Goal: Information Seeking & Learning: Learn about a topic

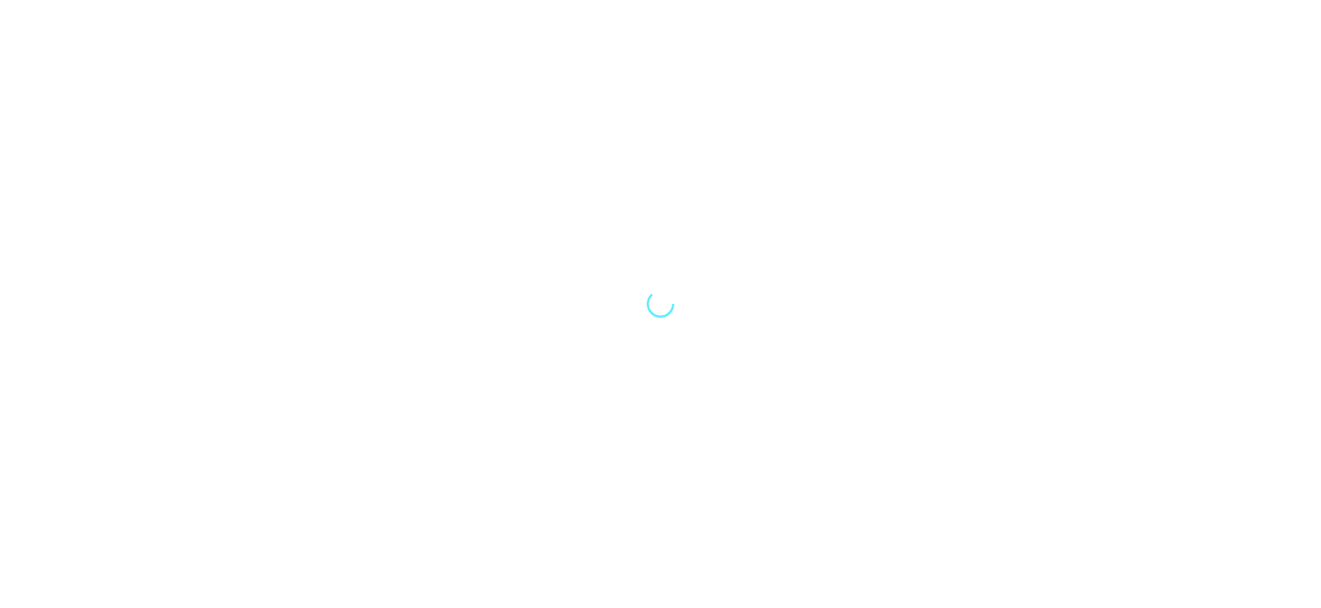
select select "Song"
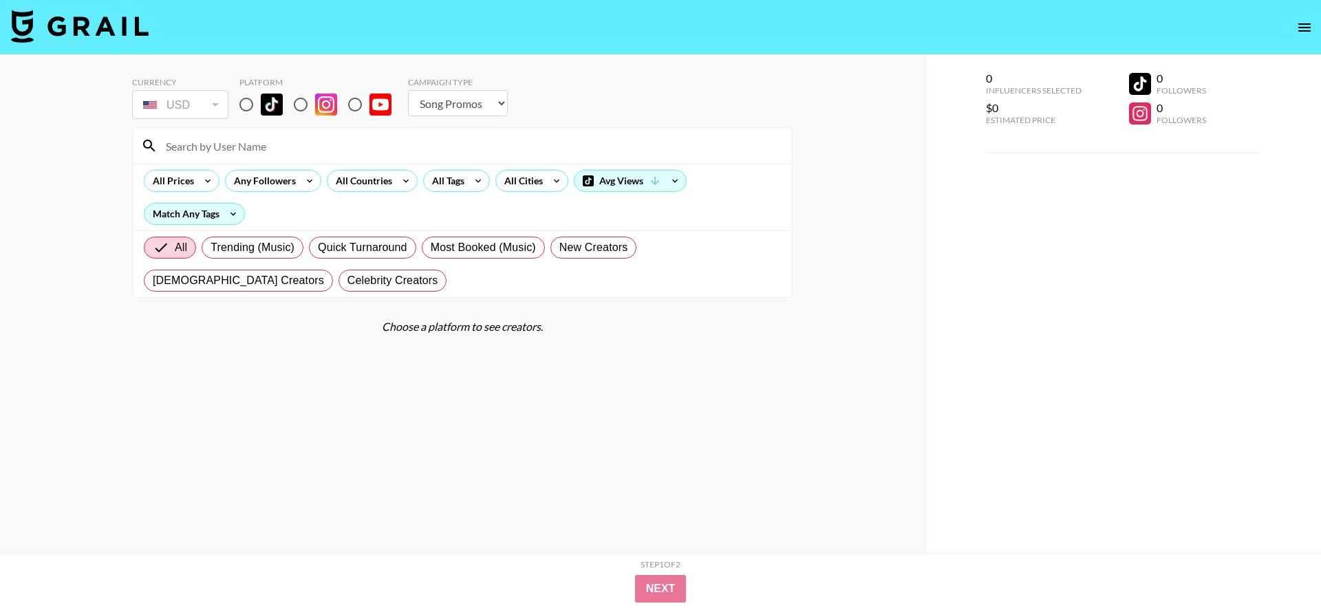
click at [244, 105] on input "radio" at bounding box center [246, 104] width 29 height 29
radio input "true"
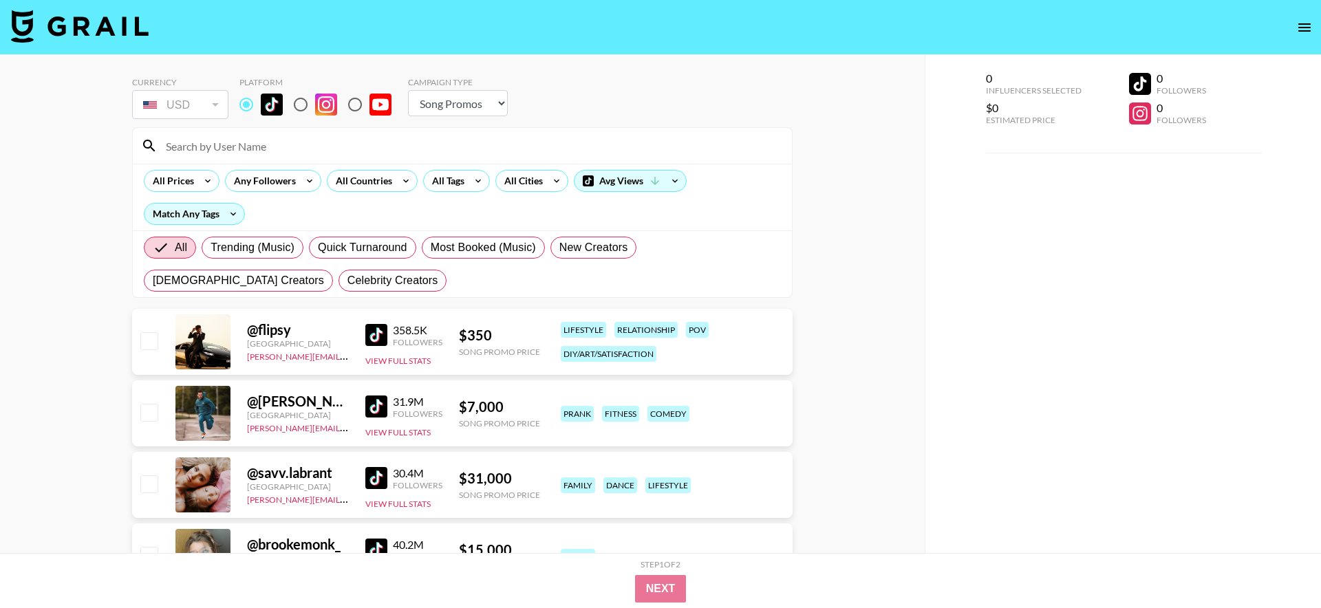
click at [275, 139] on input at bounding box center [471, 146] width 626 height 22
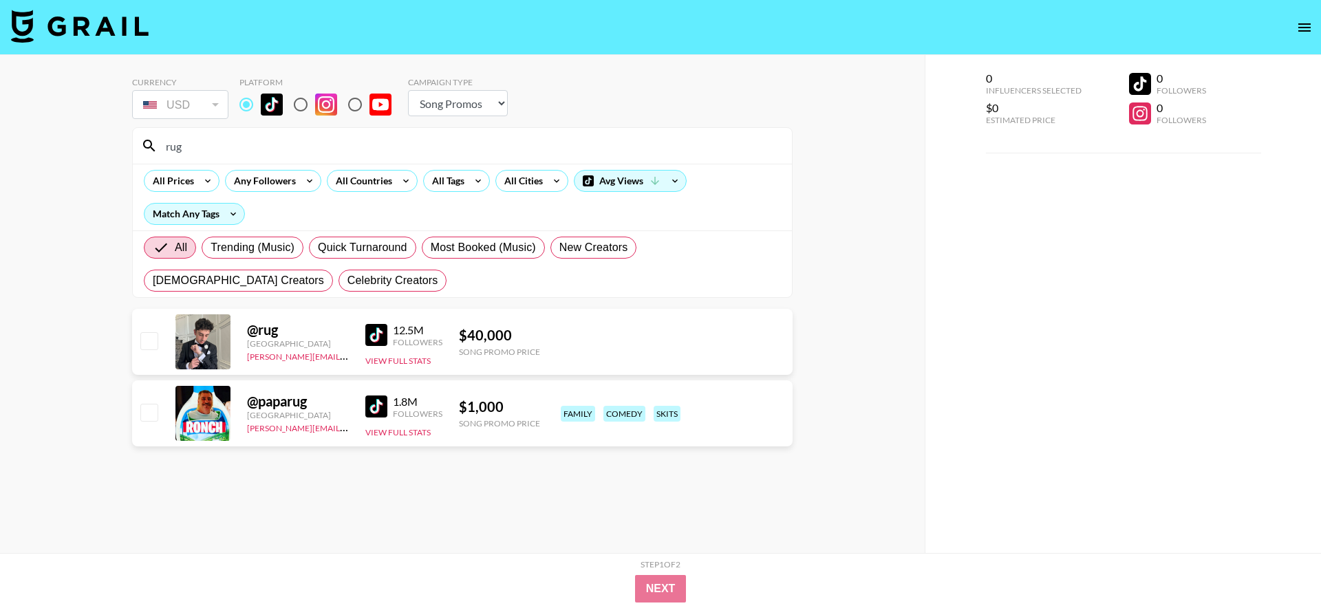
type input "rug"
click at [379, 404] on img at bounding box center [376, 407] width 22 height 22
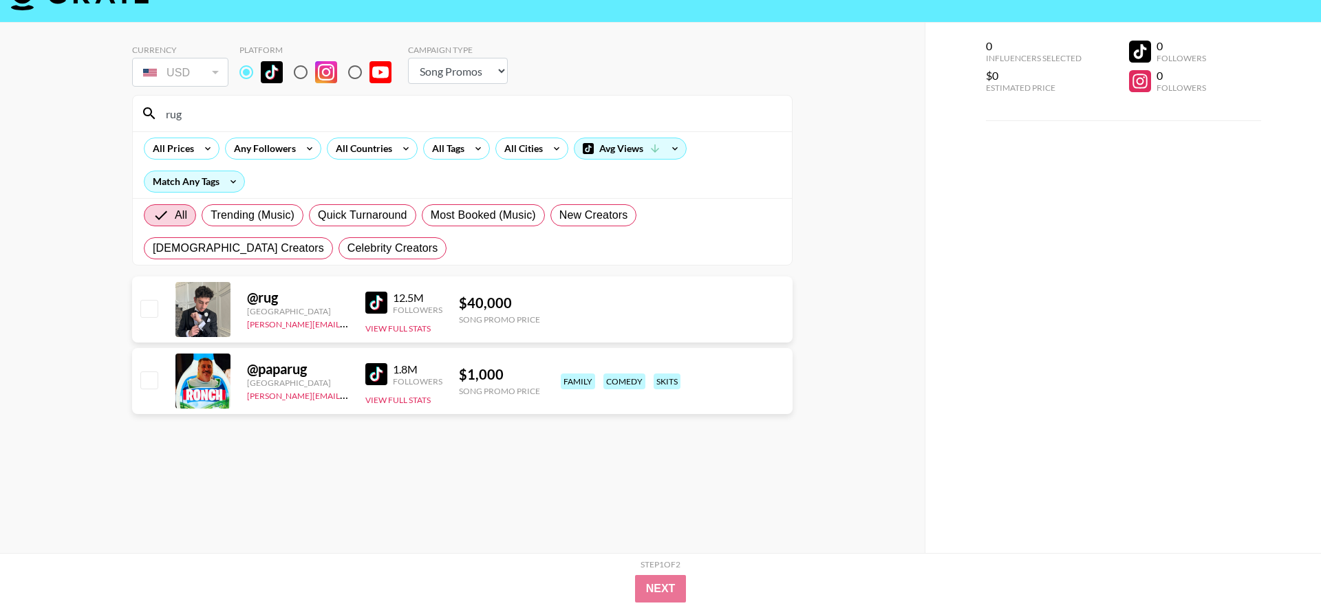
click at [198, 143] on icon at bounding box center [208, 148] width 22 height 21
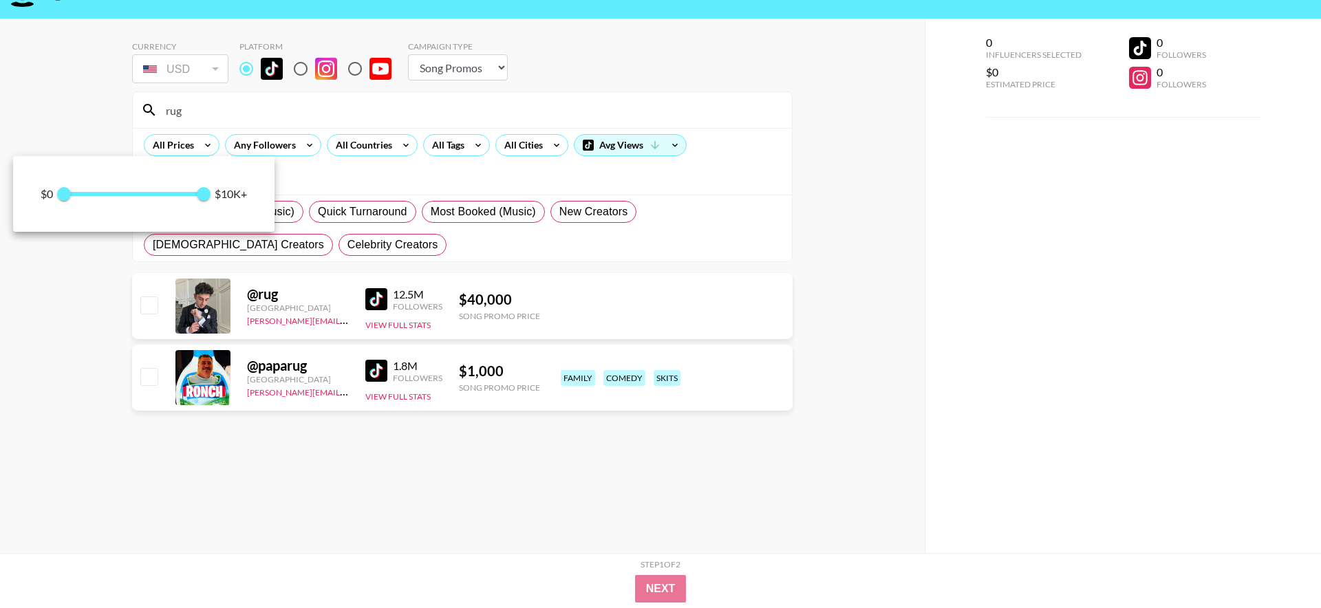
click at [213, 106] on div at bounding box center [660, 304] width 1321 height 608
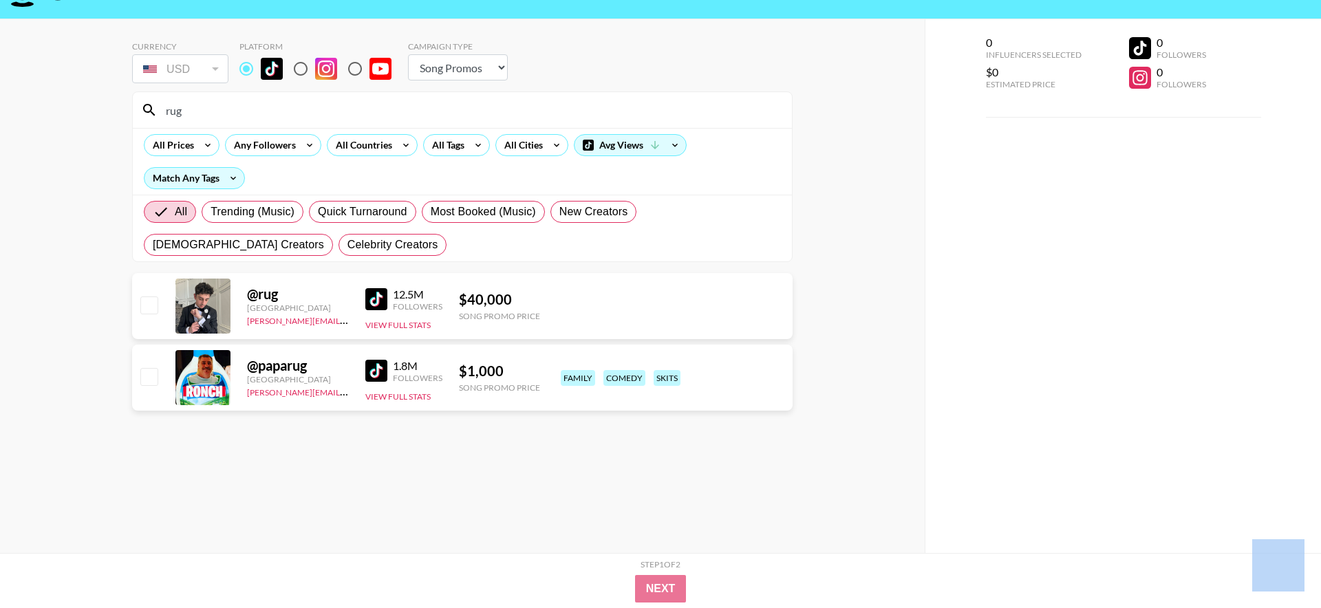
click at [213, 106] on div at bounding box center [660, 304] width 1321 height 608
click at [212, 108] on input "rug" at bounding box center [471, 109] width 626 height 22
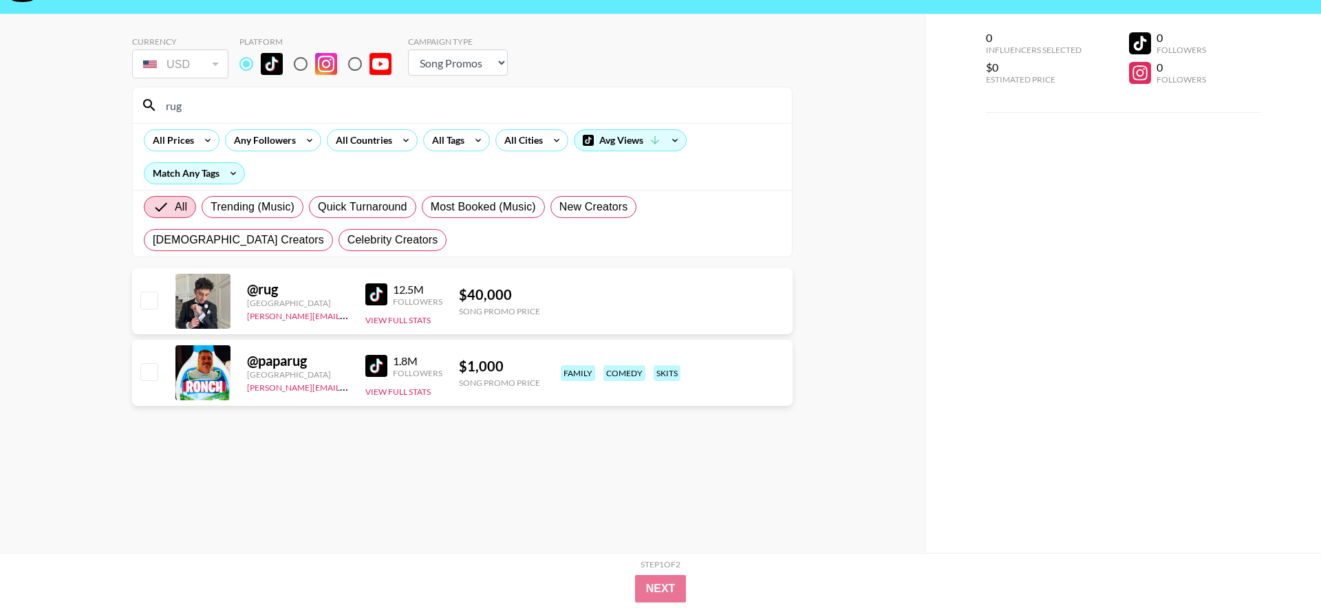
click at [212, 108] on input "rug" at bounding box center [471, 105] width 626 height 22
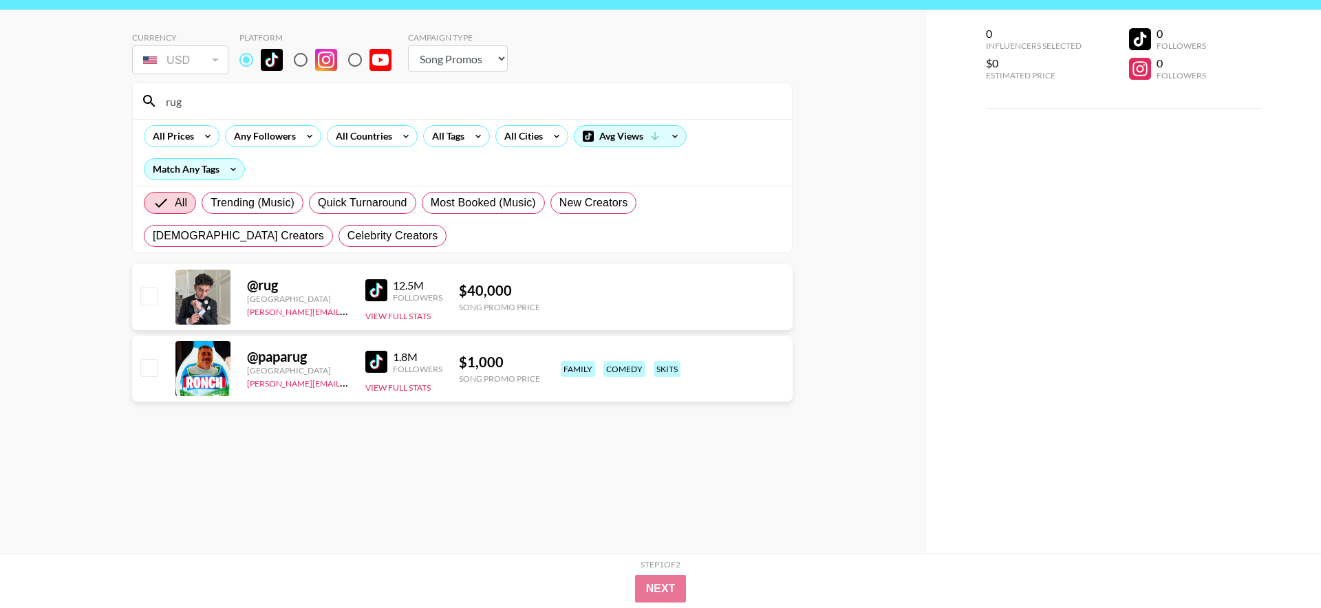
click at [212, 108] on input "rug" at bounding box center [471, 101] width 626 height 22
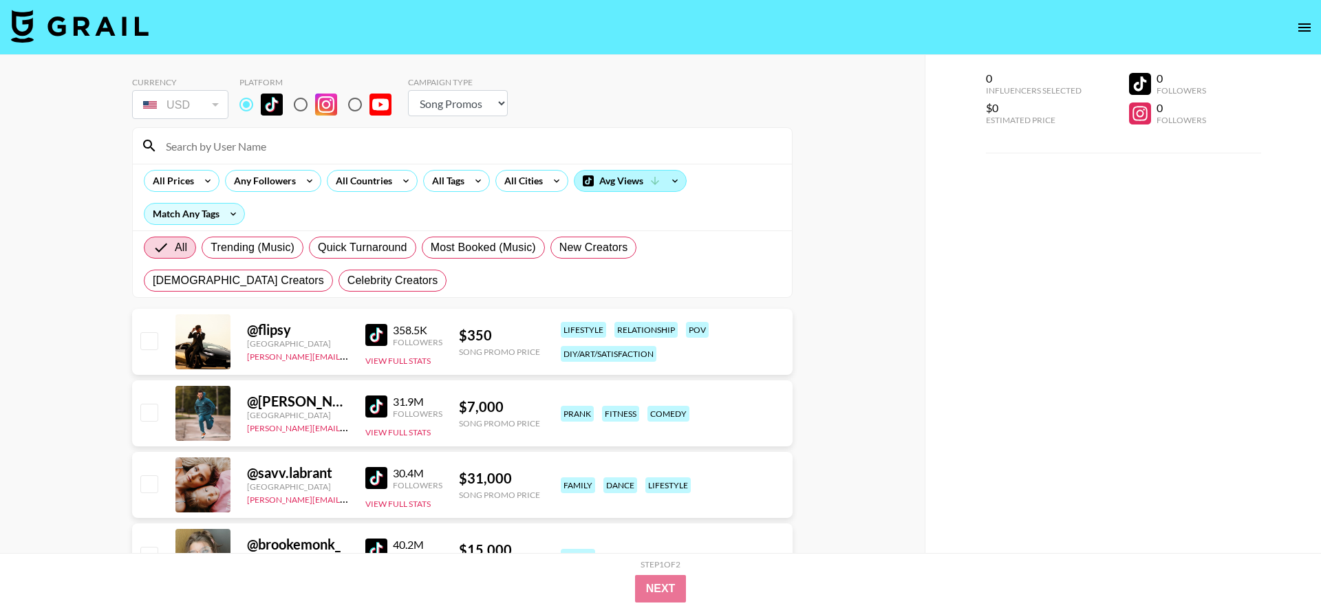
click at [660, 183] on icon at bounding box center [655, 181] width 12 height 12
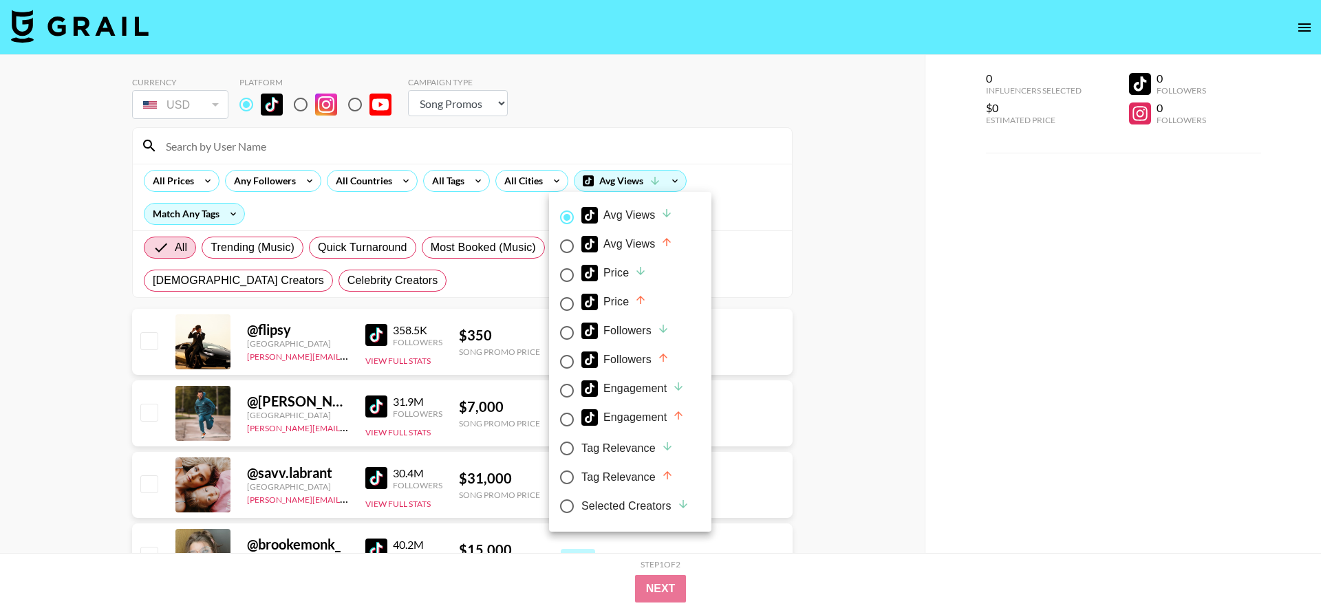
click at [324, 207] on div at bounding box center [660, 304] width 1321 height 608
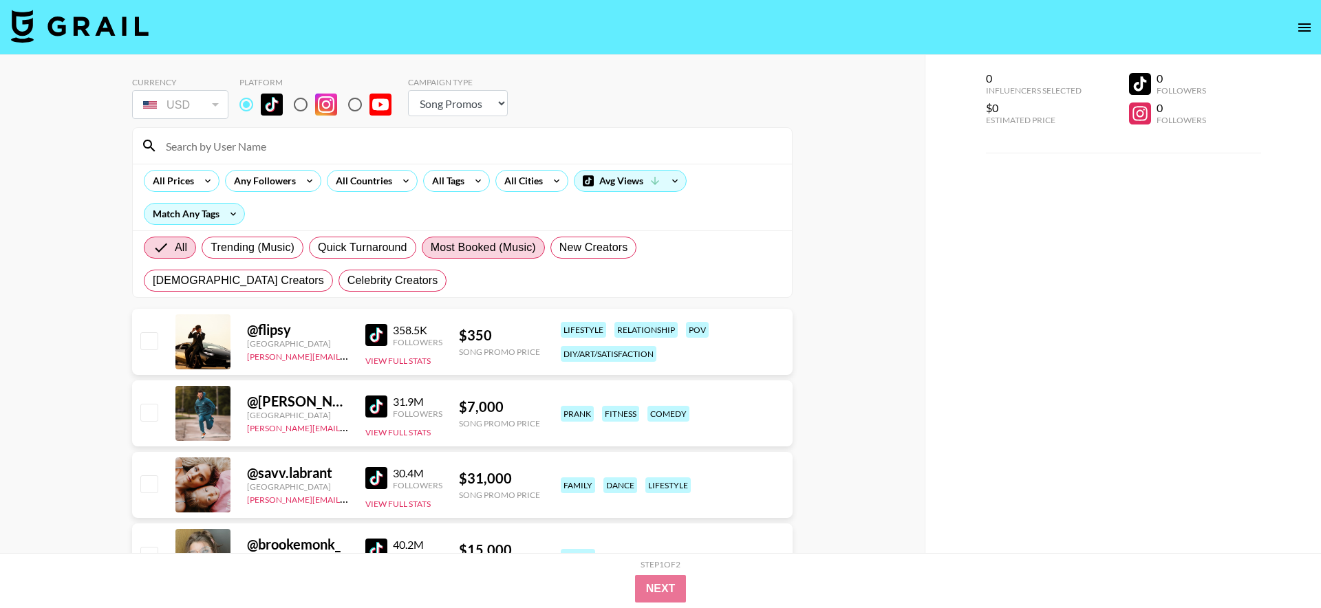
click at [476, 245] on span "Most Booked (Music)" at bounding box center [483, 247] width 105 height 17
click at [431, 248] on input "Most Booked (Music)" at bounding box center [431, 248] width 0 height 0
radio input "true"
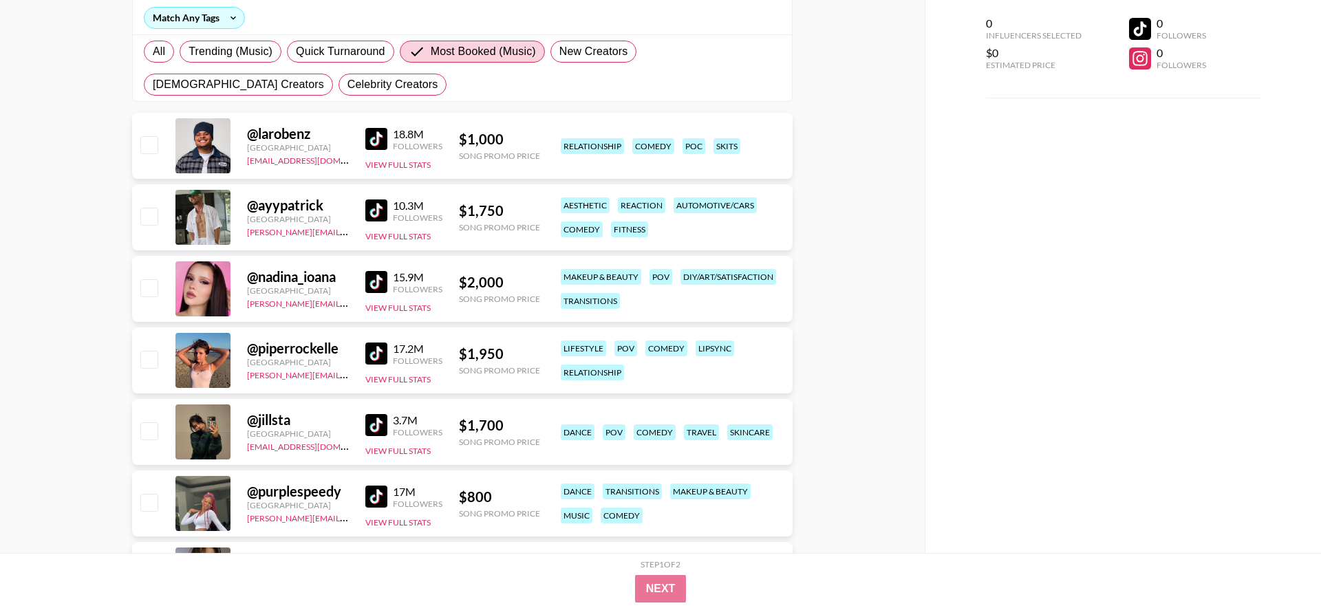
scroll to position [197, 0]
click at [372, 136] on img at bounding box center [376, 138] width 22 height 22
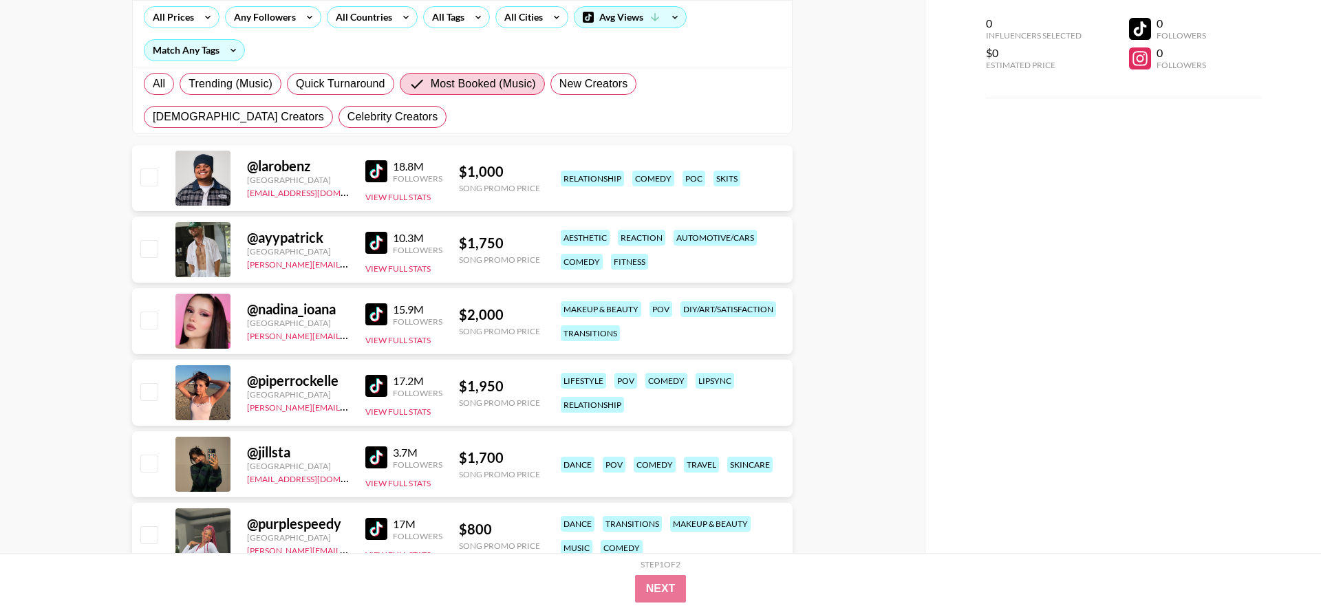
scroll to position [163, 0]
click at [365, 238] on img at bounding box center [376, 244] width 22 height 22
click at [266, 92] on span "Trending (Music)" at bounding box center [231, 84] width 84 height 17
click at [189, 85] on input "Trending (Music)" at bounding box center [189, 85] width 0 height 0
radio input "true"
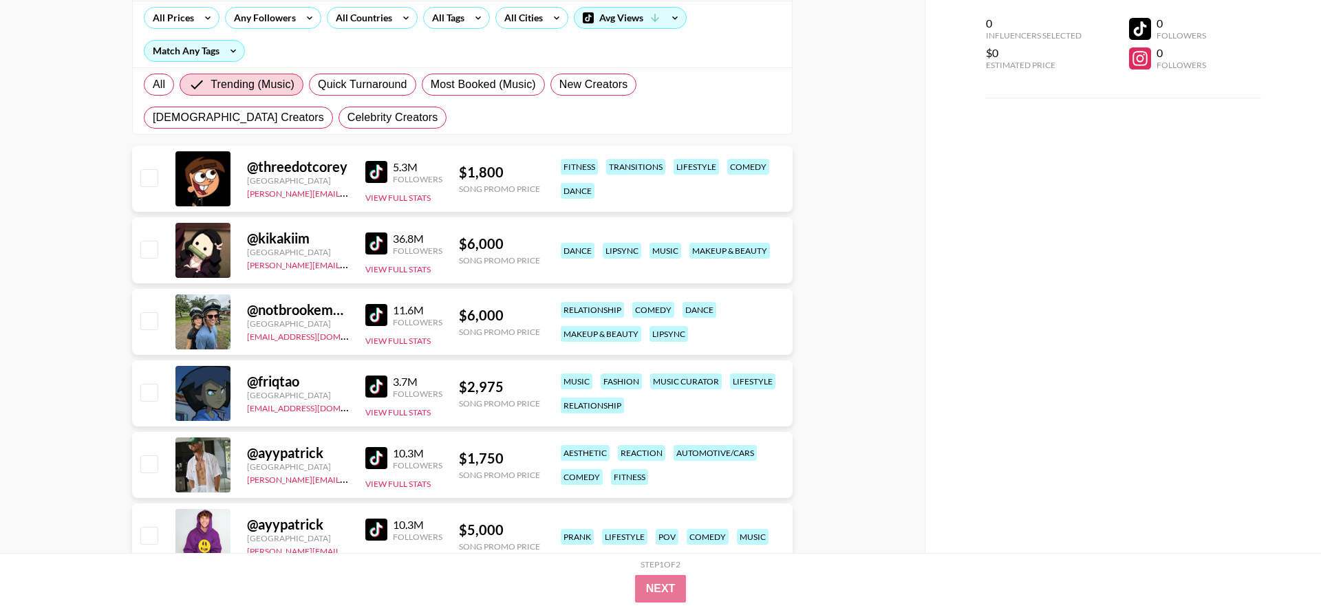
click at [380, 324] on img at bounding box center [376, 315] width 22 height 22
click at [378, 242] on img at bounding box center [376, 244] width 22 height 22
click at [149, 180] on input "checkbox" at bounding box center [148, 177] width 17 height 17
click at [151, 180] on input "checkbox" at bounding box center [148, 177] width 17 height 17
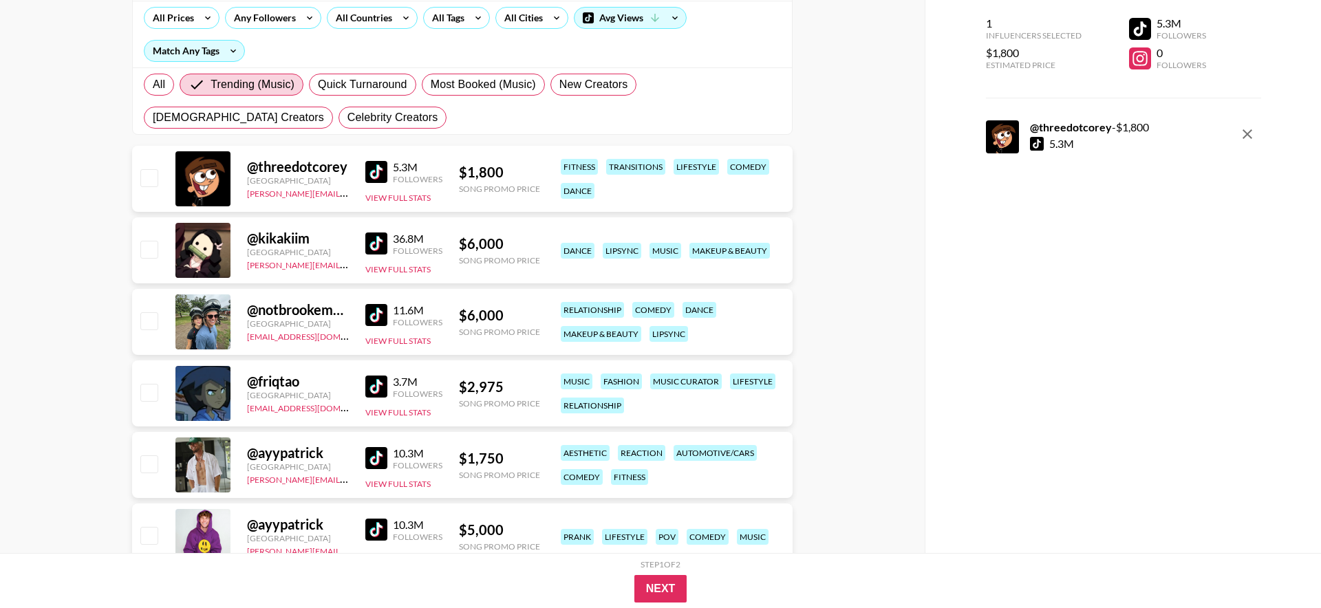
checkbox input "false"
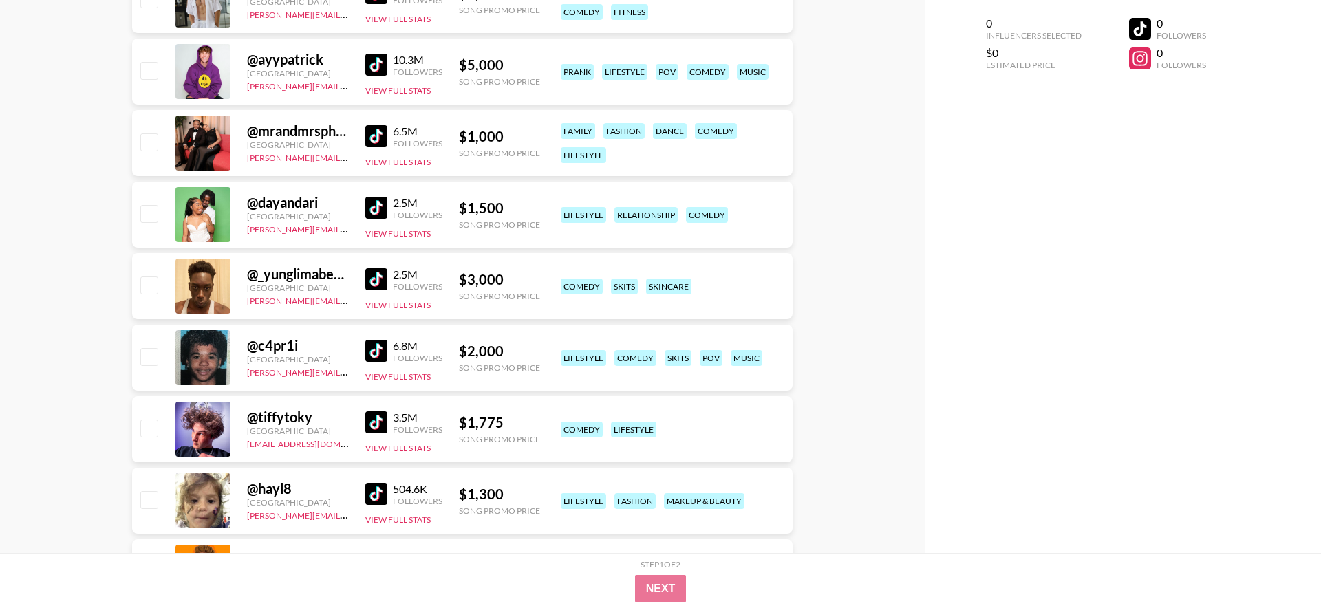
scroll to position [630, 0]
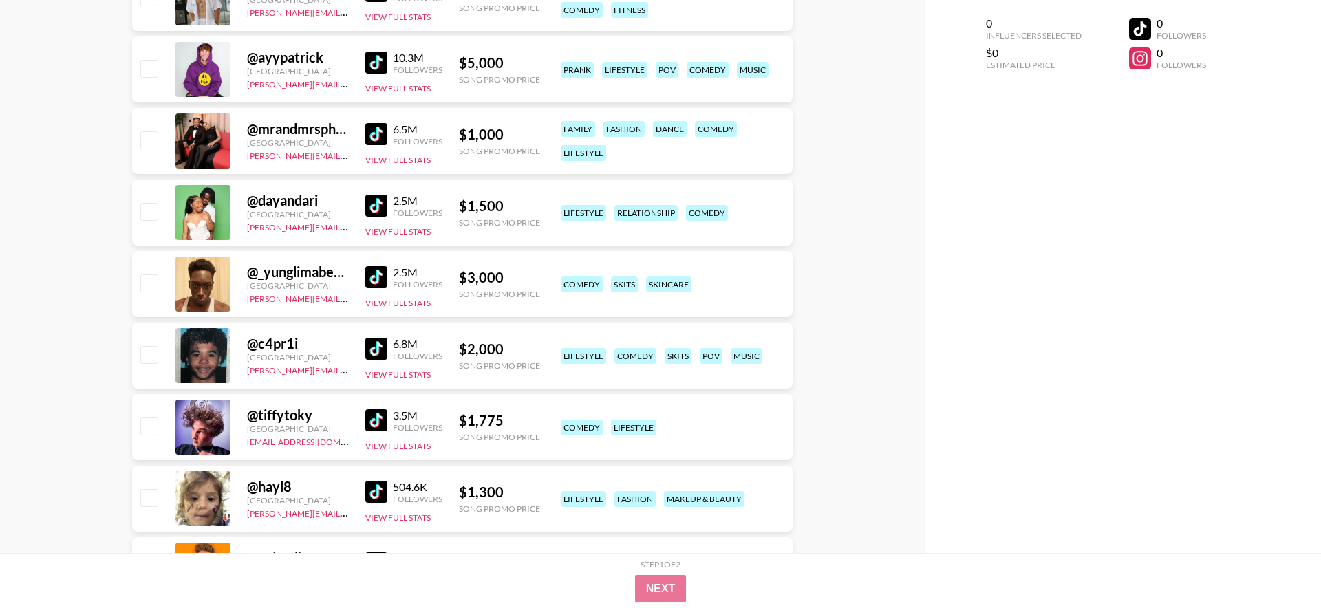
click at [371, 205] on img at bounding box center [376, 206] width 22 height 22
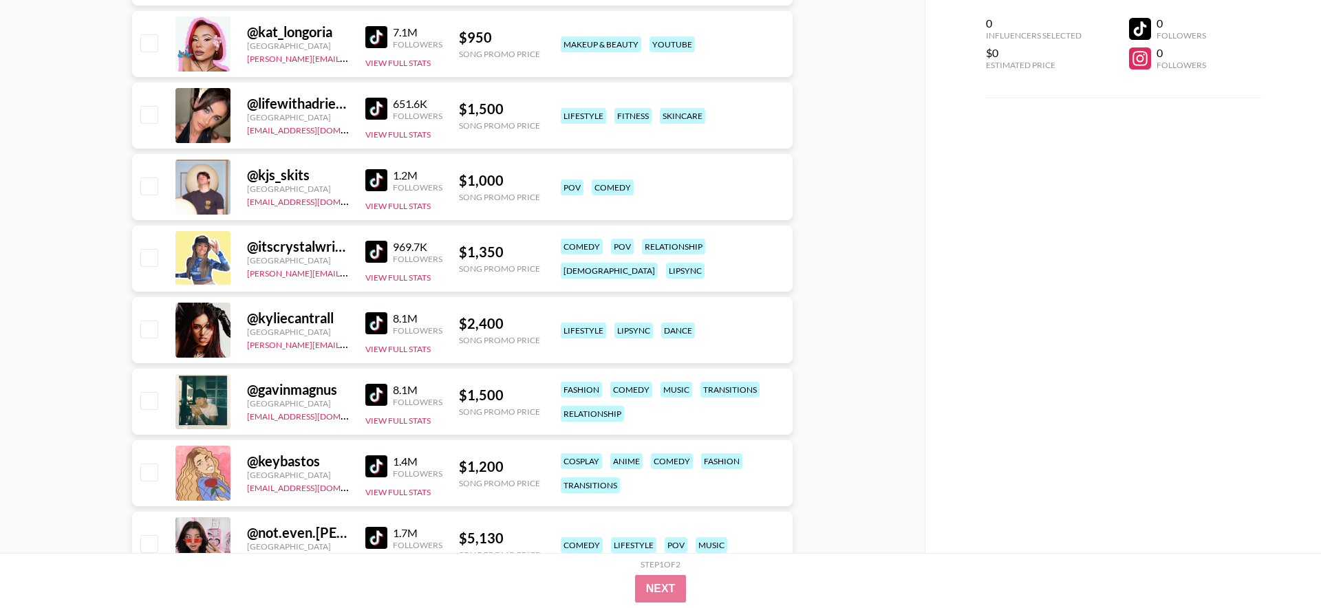
scroll to position [2520, 0]
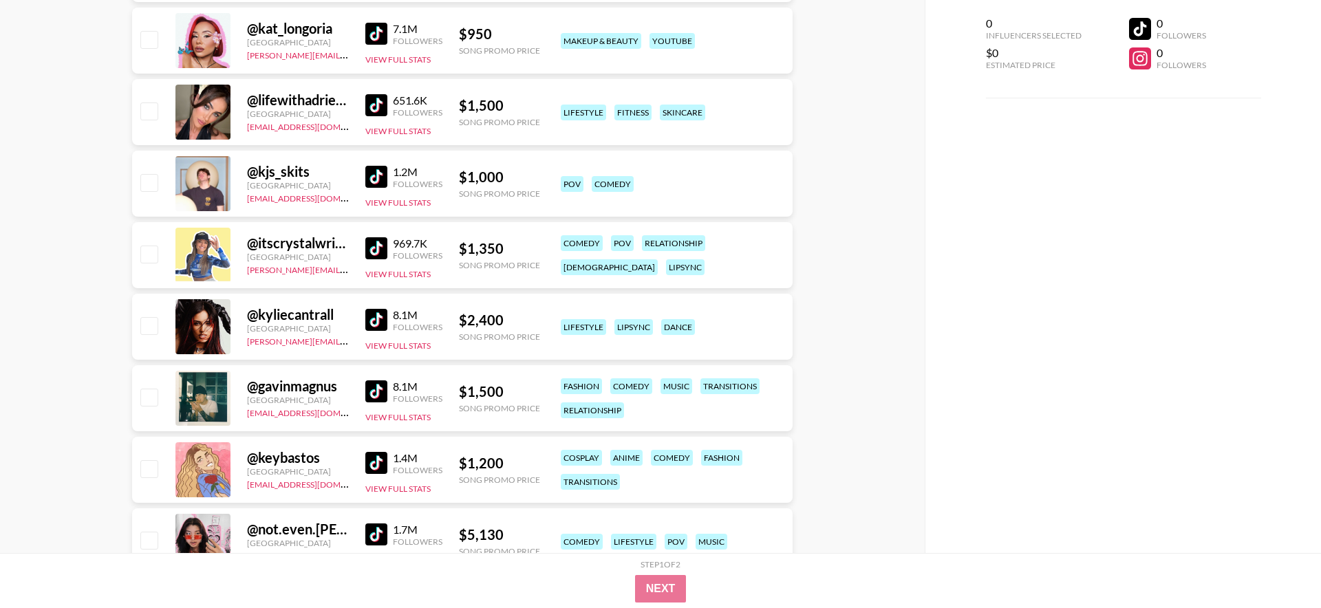
click at [356, 320] on div "@ kyliecantrall United States [PERSON_NAME][EMAIL_ADDRESS][DOMAIN_NAME] 8.1M Fo…" at bounding box center [462, 327] width 661 height 66
click at [373, 319] on img at bounding box center [376, 320] width 22 height 22
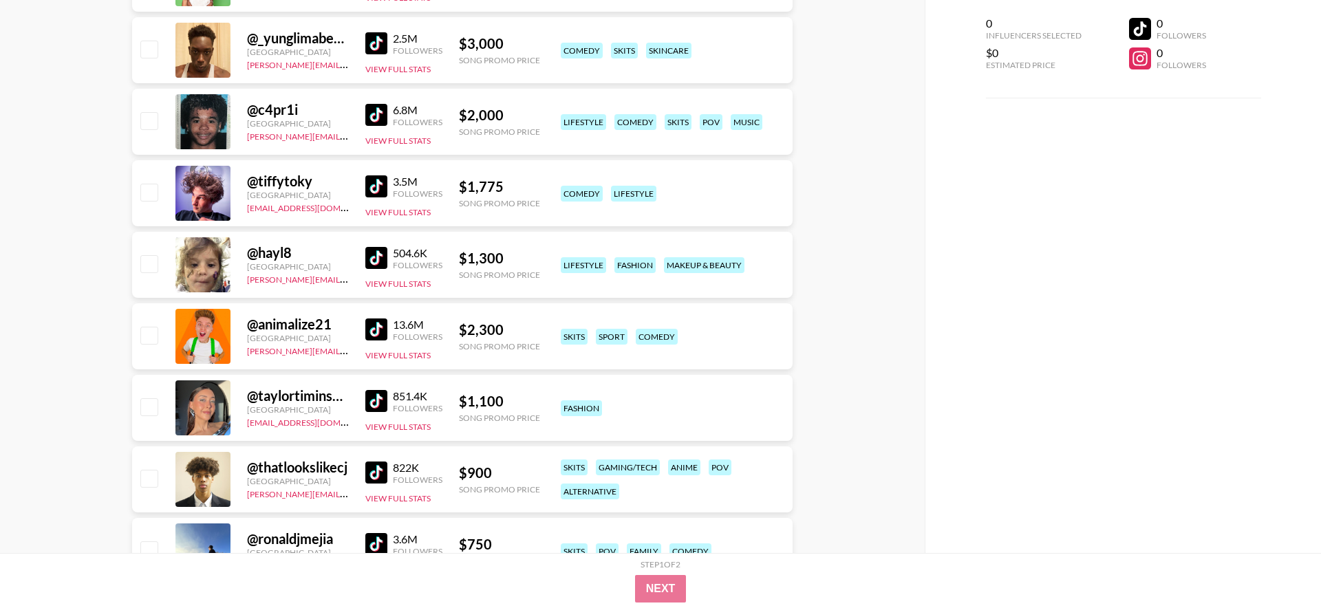
scroll to position [0, 0]
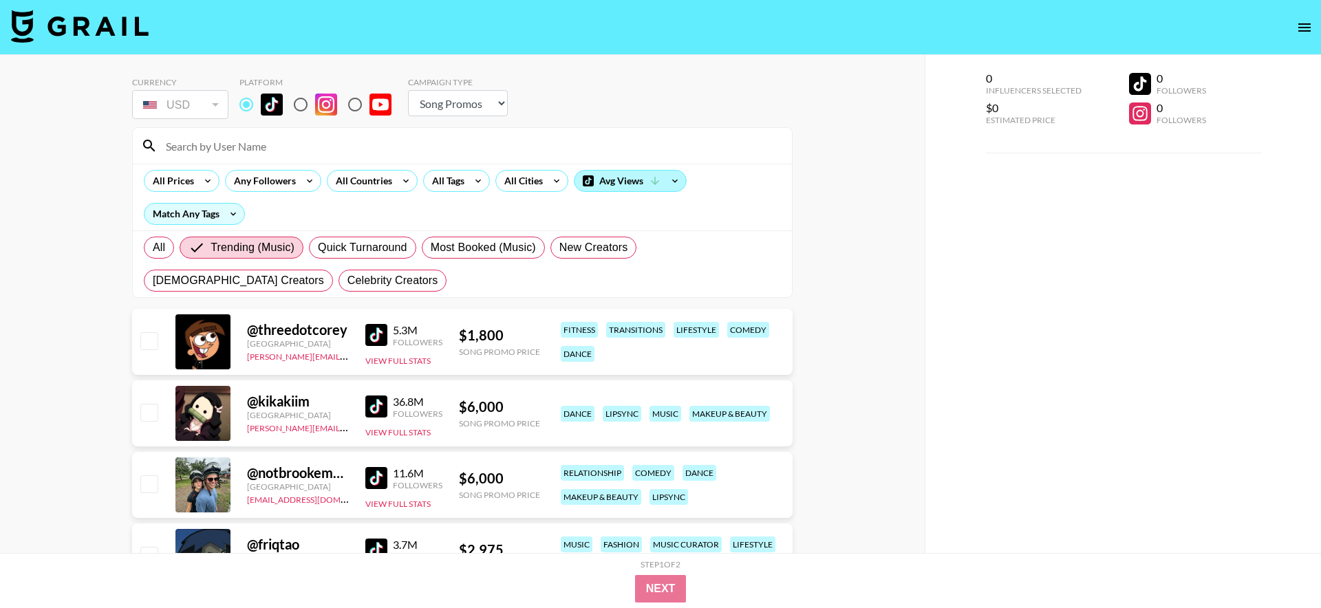
click at [608, 190] on div "Avg Views" at bounding box center [630, 181] width 111 height 21
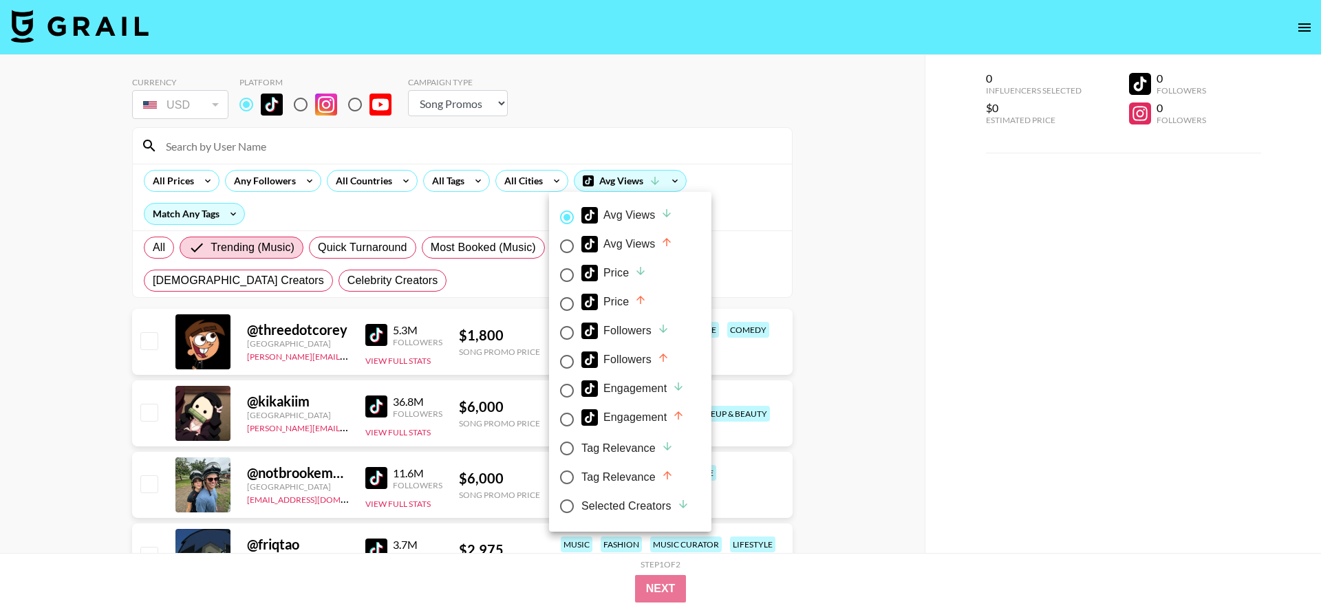
click at [638, 442] on div "Tag Relevance" at bounding box center [627, 448] width 92 height 17
click at [581, 442] on input "Tag Relevance" at bounding box center [567, 448] width 29 height 29
radio input "true"
radio input "false"
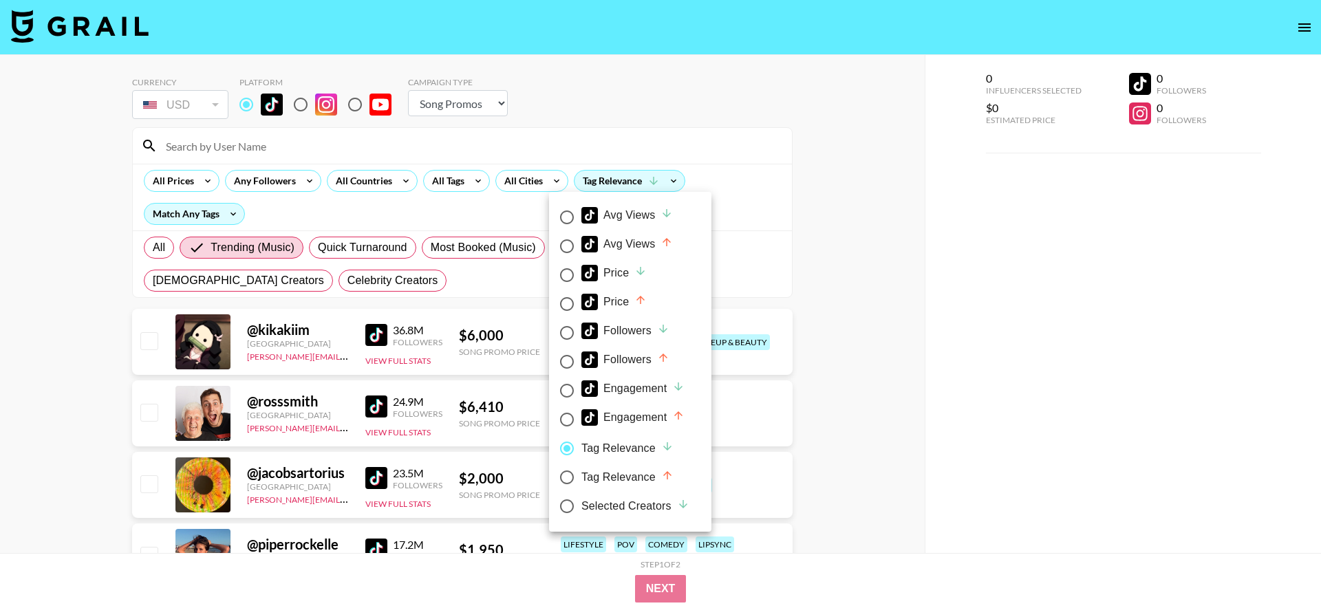
click at [844, 350] on div at bounding box center [660, 304] width 1321 height 608
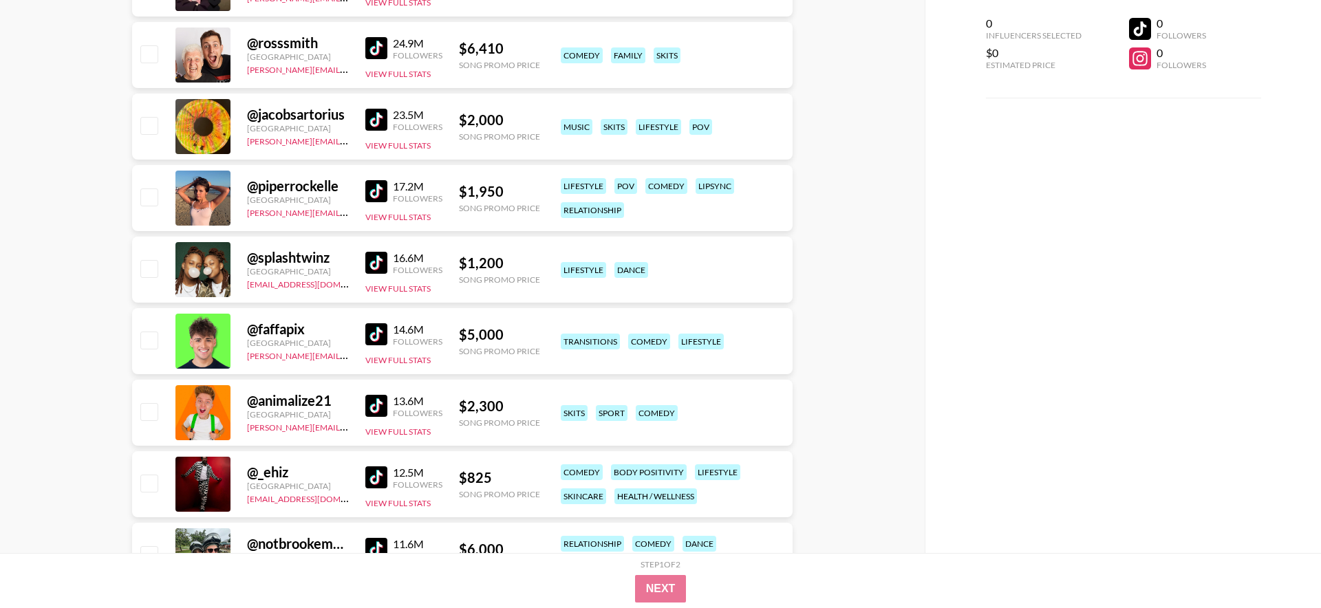
scroll to position [361, 0]
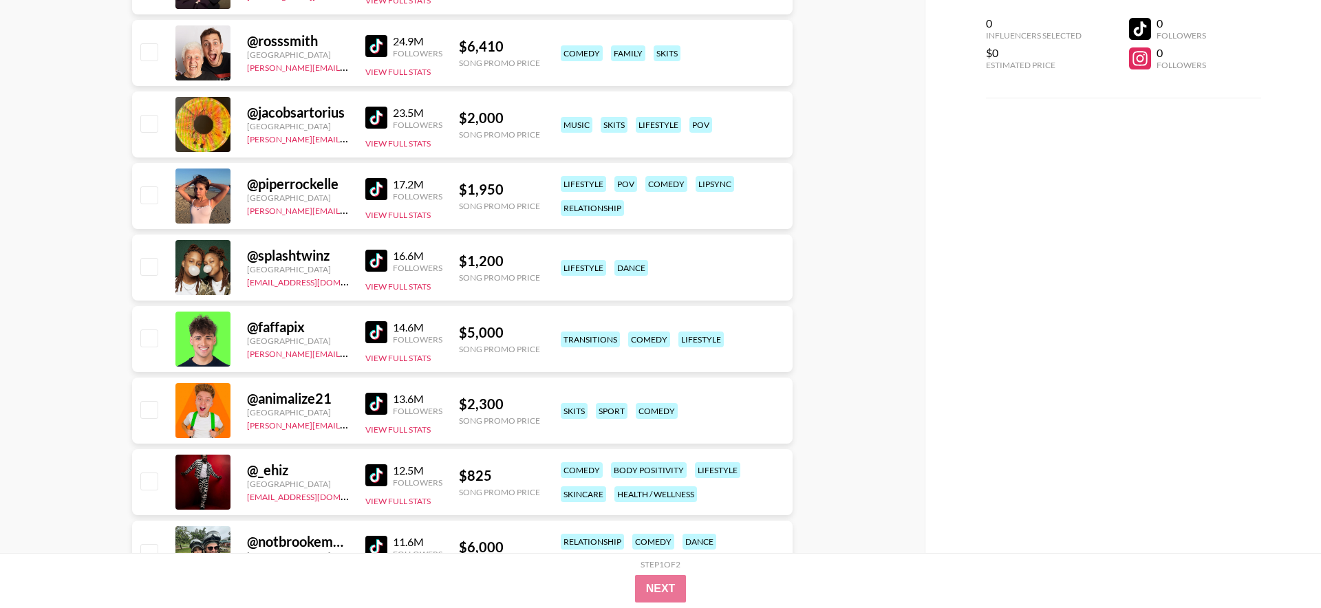
click at [374, 264] on img at bounding box center [376, 261] width 22 height 22
click at [402, 287] on button "View Full Stats" at bounding box center [397, 286] width 65 height 10
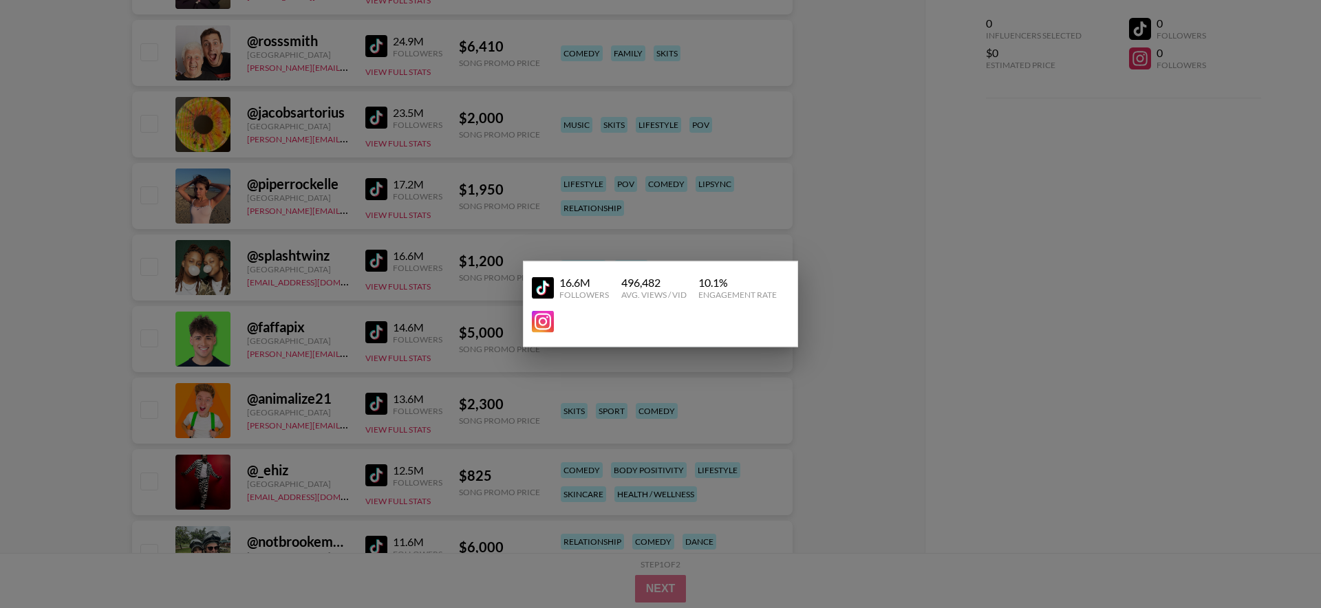
click at [848, 242] on div at bounding box center [660, 304] width 1321 height 608
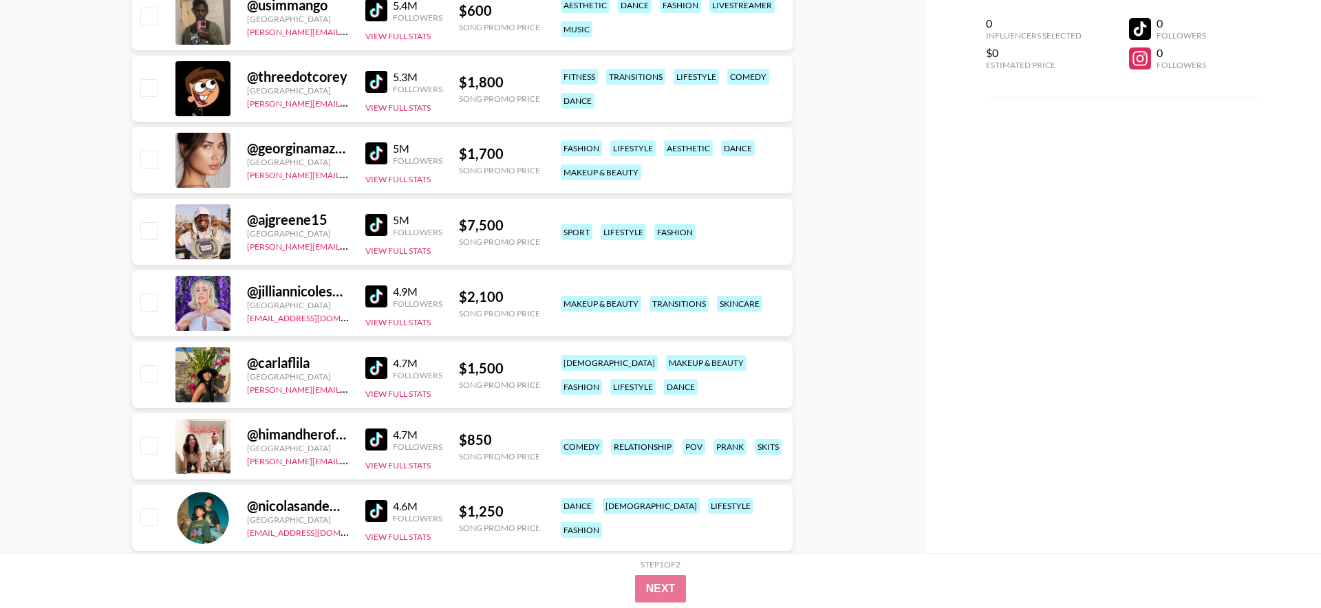
scroll to position [2688, 0]
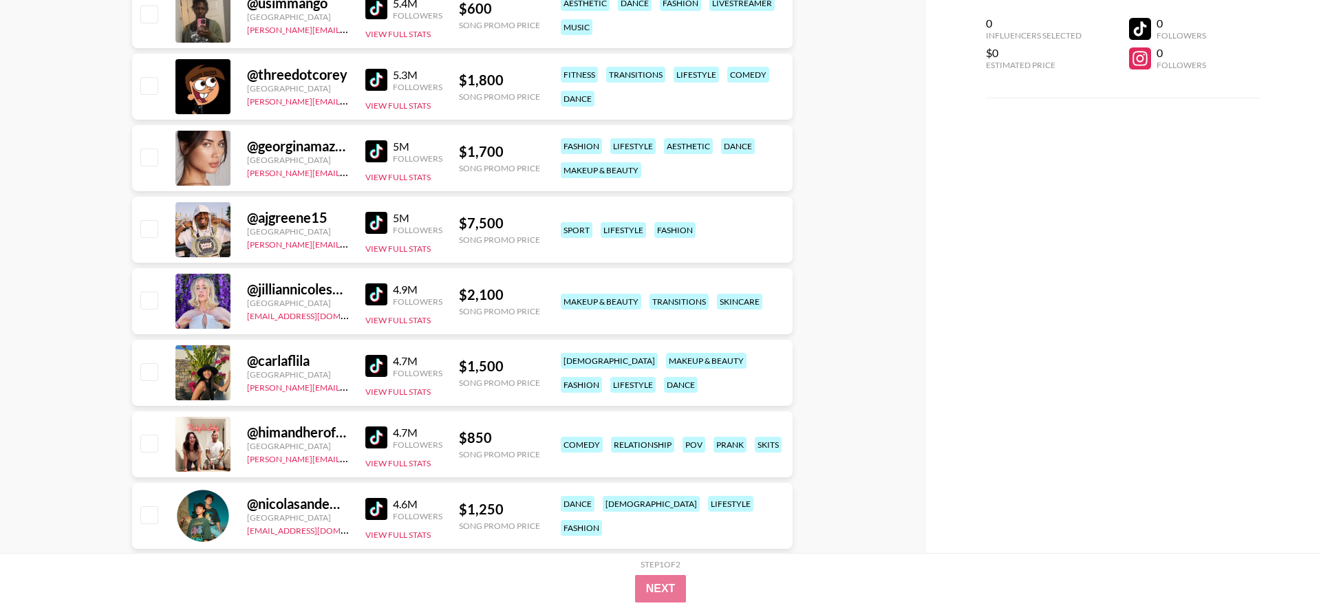
click at [379, 231] on img at bounding box center [376, 223] width 22 height 22
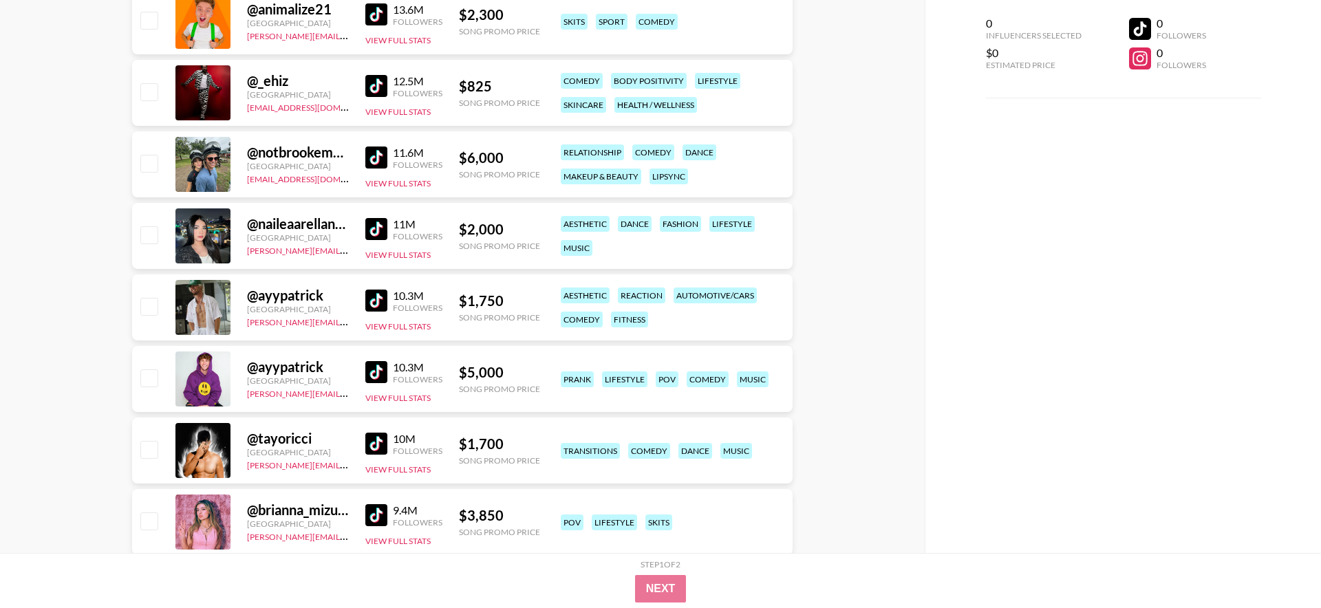
scroll to position [0, 0]
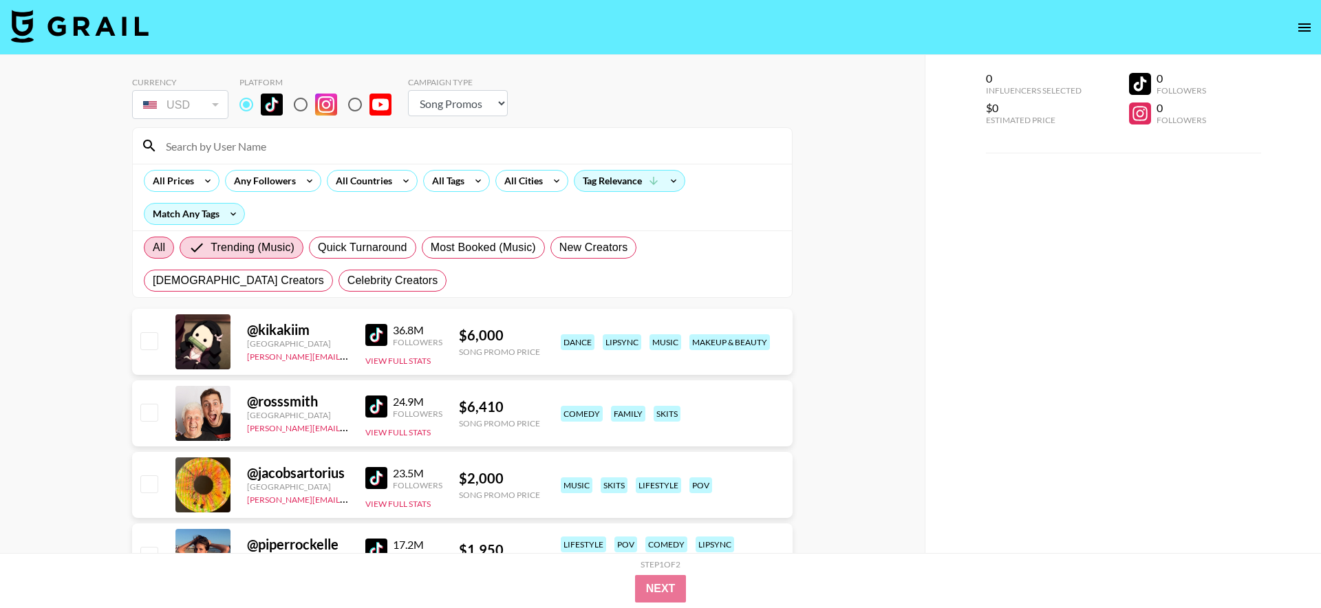
drag, startPoint x: 160, startPoint y: 246, endPoint x: 171, endPoint y: 226, distance: 23.7
click at [160, 246] on span "All" at bounding box center [159, 247] width 12 height 17
click at [153, 248] on input "All" at bounding box center [153, 248] width 0 height 0
radio input "true"
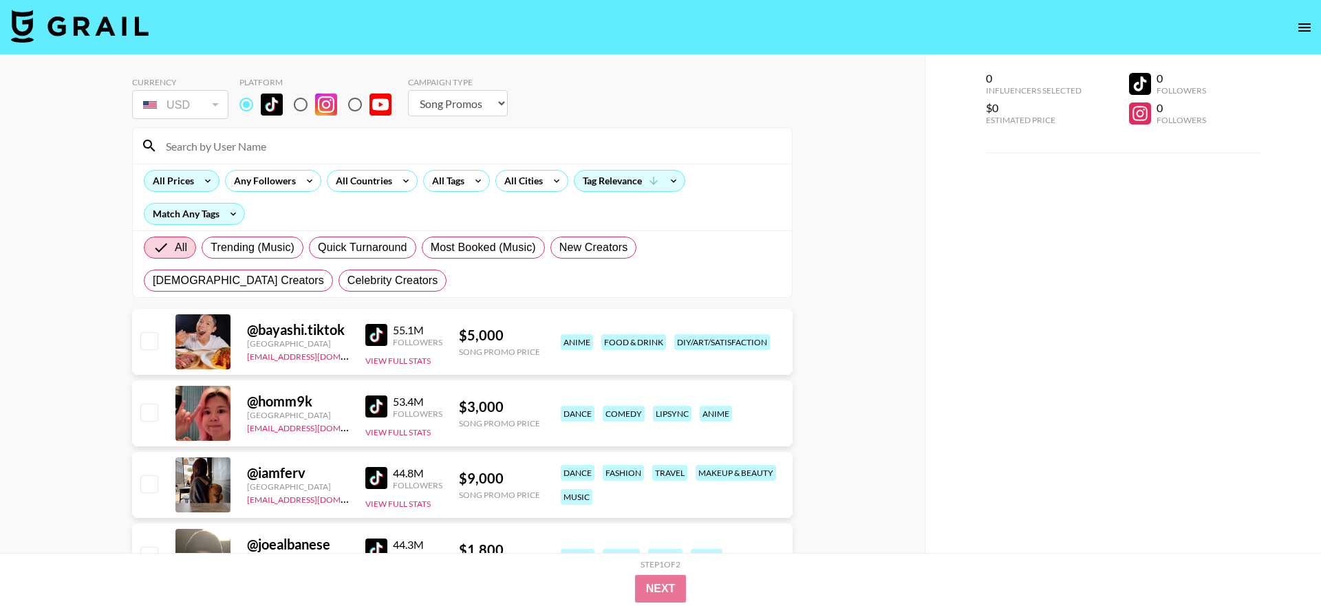
click at [186, 190] on div "All Prices" at bounding box center [170, 181] width 52 height 21
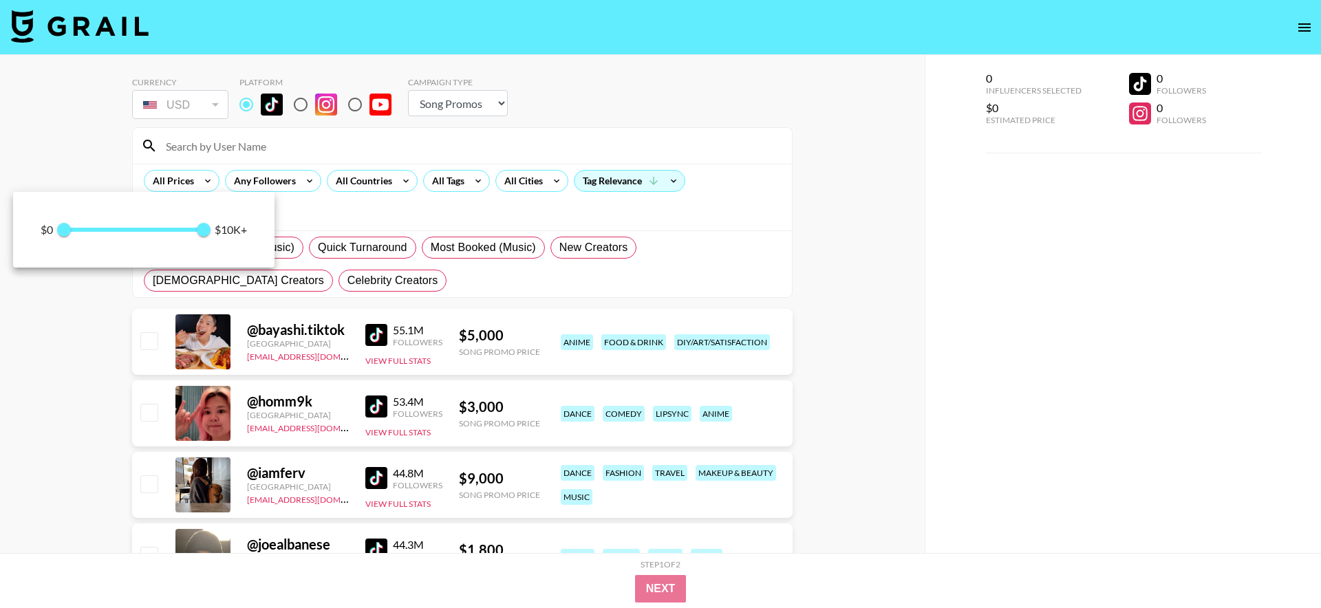
click at [190, 186] on div at bounding box center [660, 304] width 1321 height 608
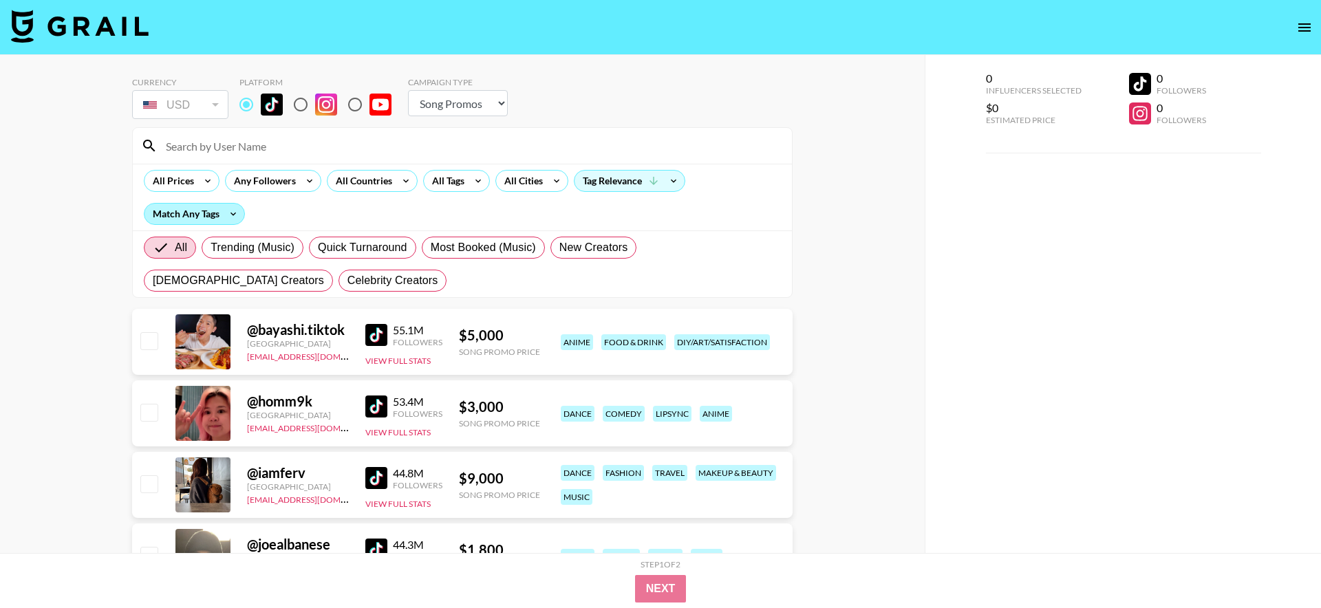
click at [215, 212] on div "Match Any Tags" at bounding box center [194, 214] width 100 height 21
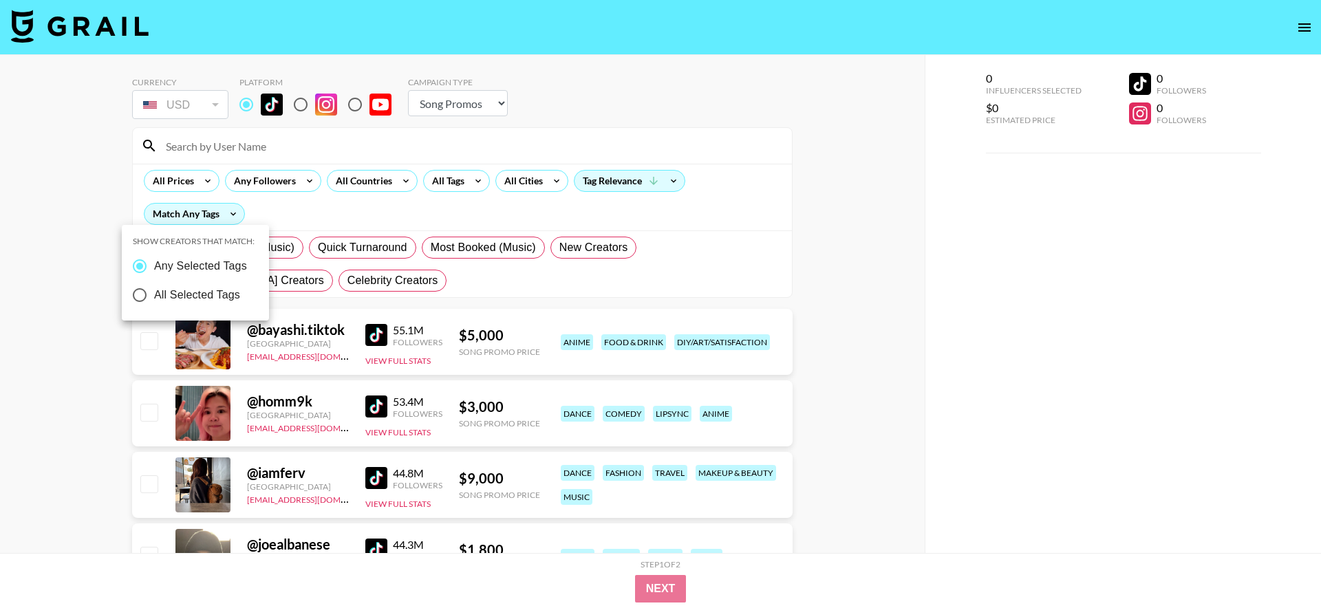
click at [347, 217] on div at bounding box center [660, 304] width 1321 height 608
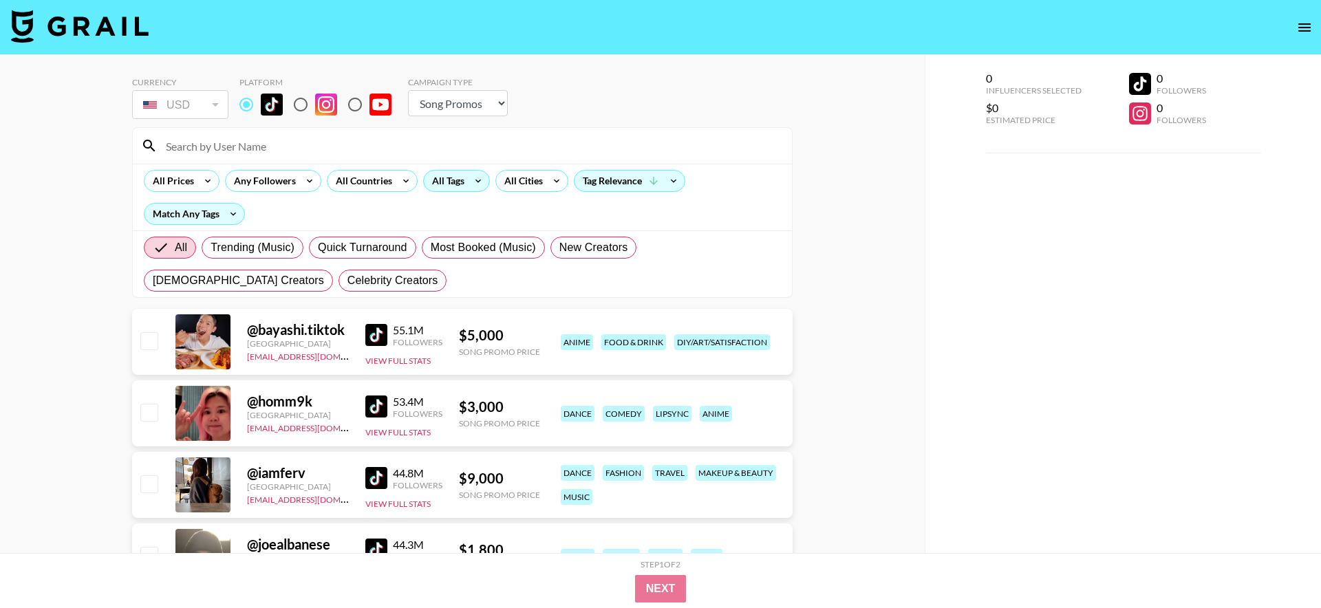
click at [436, 183] on div "All Tags" at bounding box center [445, 181] width 43 height 21
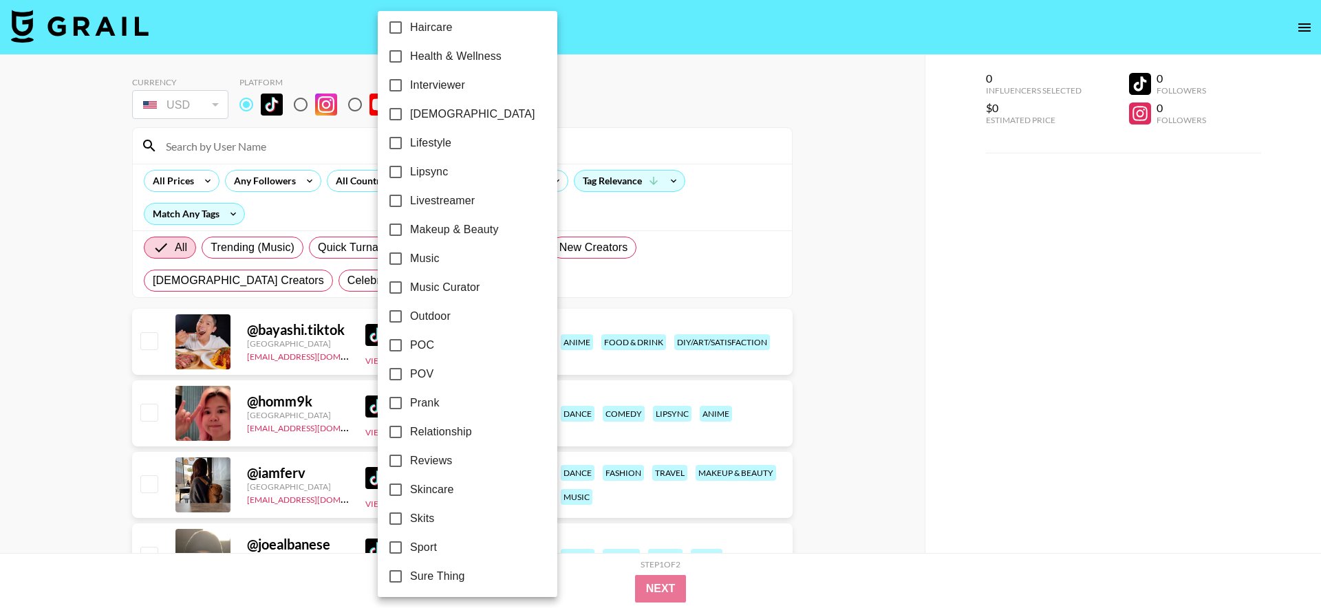
scroll to position [707, 0]
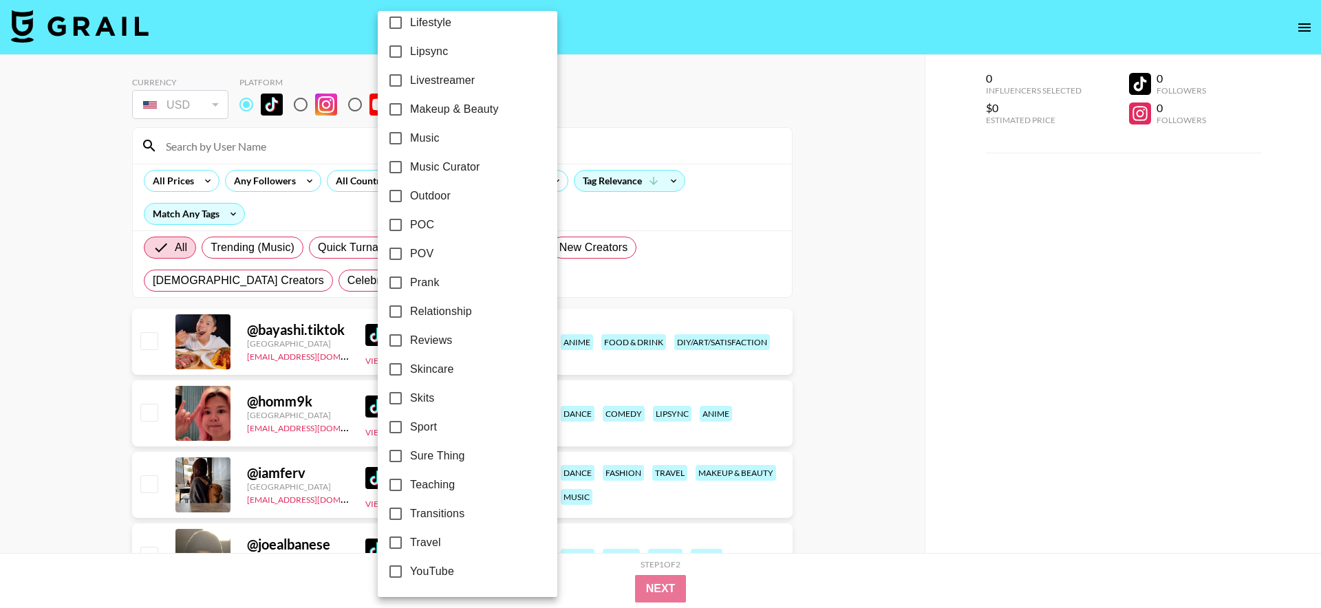
click at [443, 450] on span "Sure Thing" at bounding box center [437, 456] width 54 height 17
click at [410, 450] on input "Sure Thing" at bounding box center [395, 456] width 29 height 29
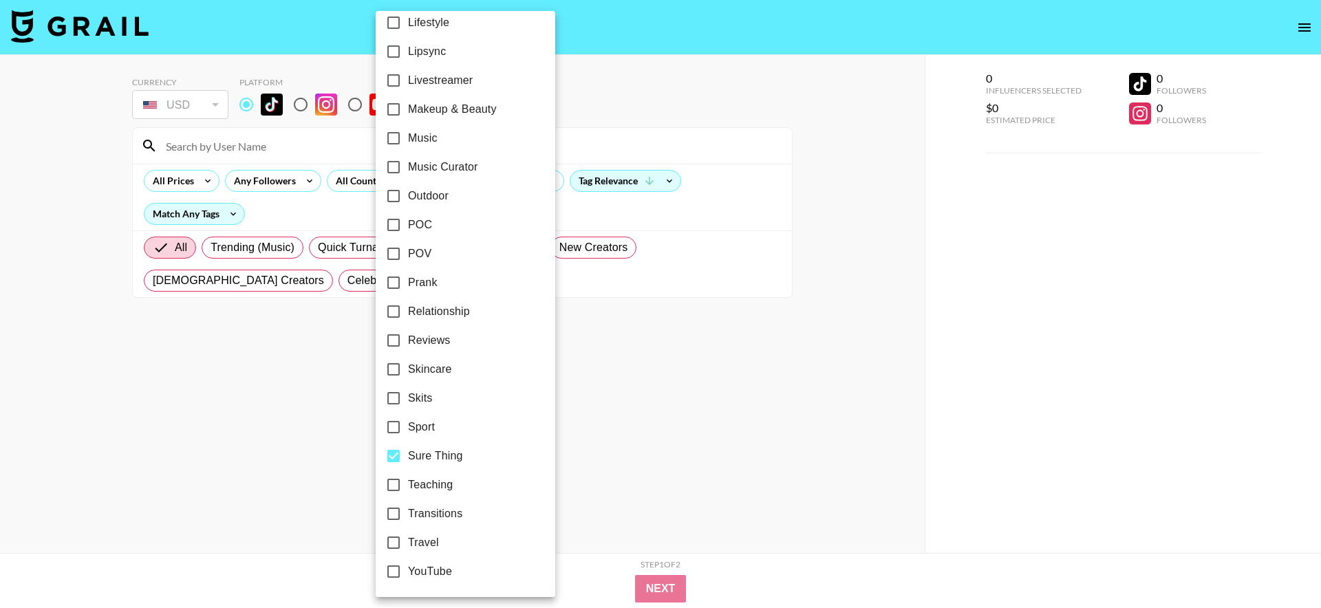
click at [443, 450] on span "Sure Thing" at bounding box center [435, 456] width 54 height 17
click at [408, 450] on input "Sure Thing" at bounding box center [393, 456] width 29 height 29
checkbox input "false"
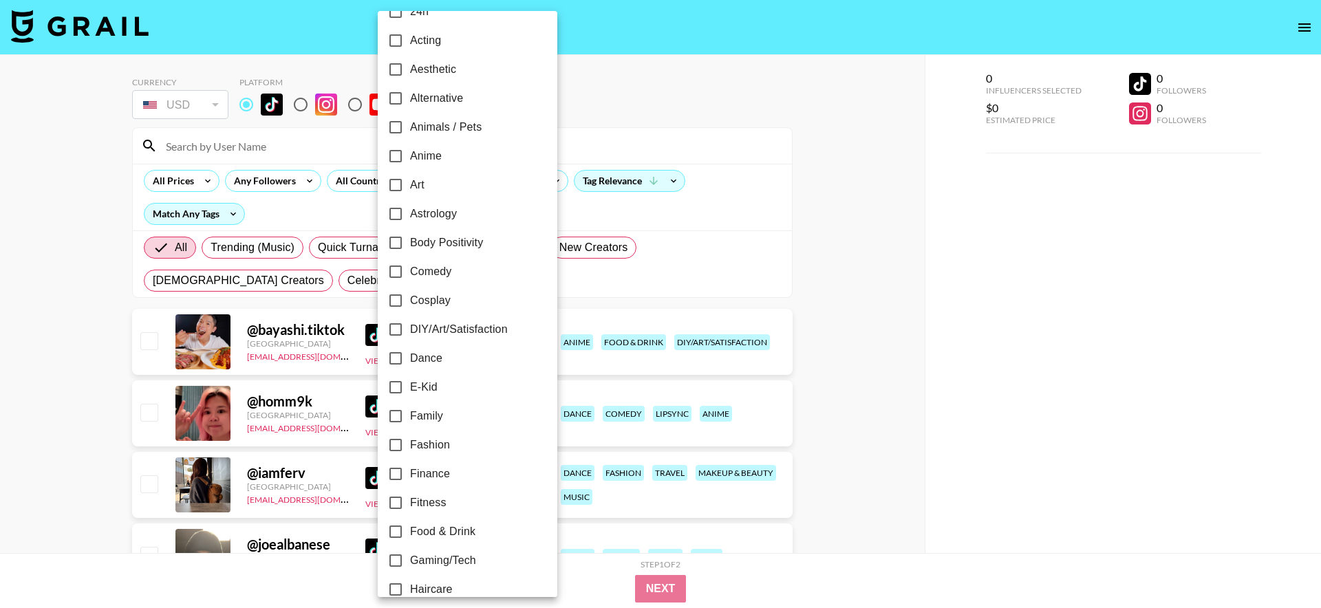
scroll to position [0, 0]
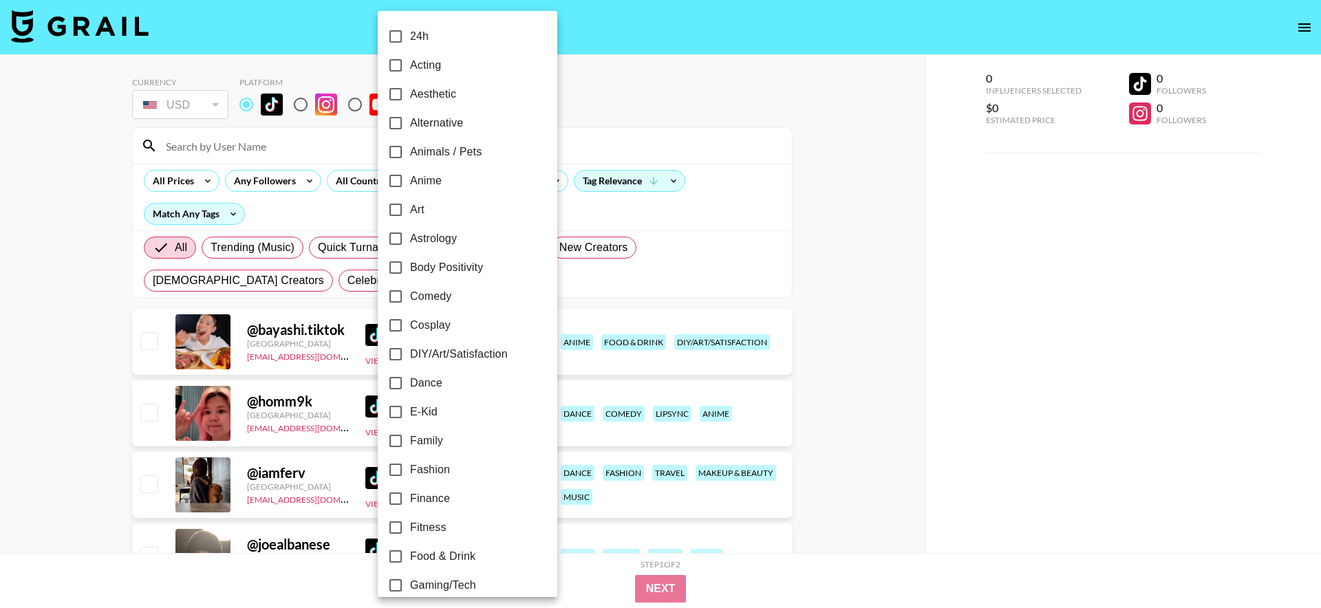
click at [447, 383] on label "Dance" at bounding box center [458, 383] width 154 height 29
click at [410, 383] on input "Dance" at bounding box center [395, 383] width 29 height 29
checkbox input "true"
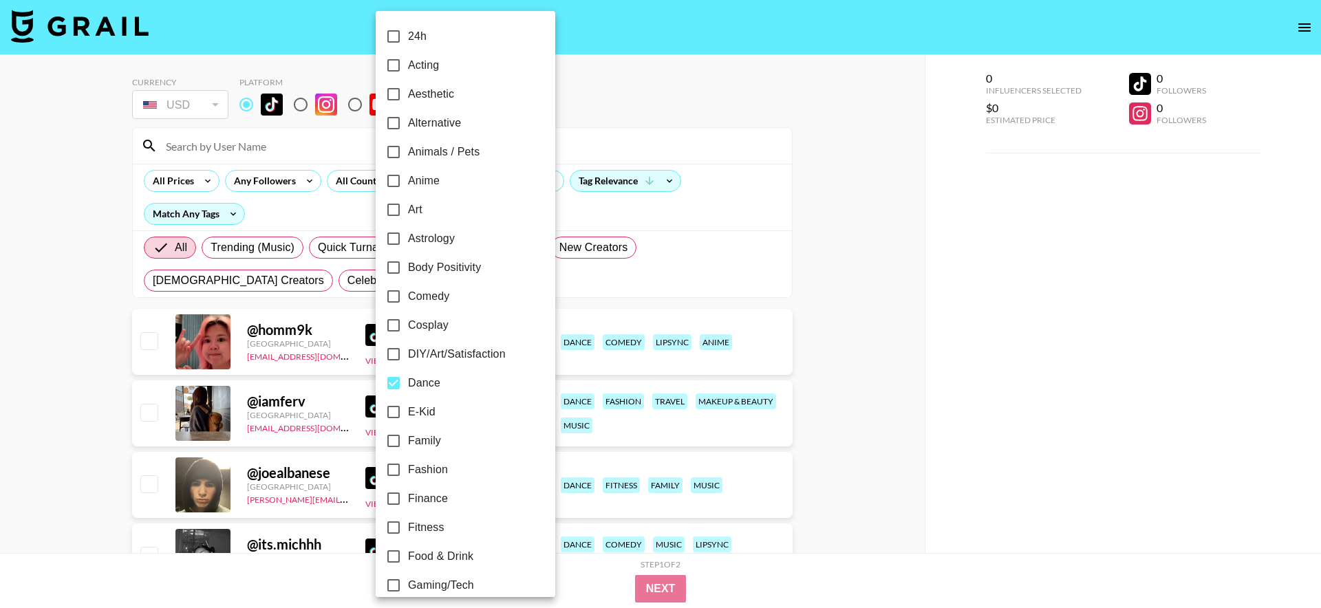
click at [841, 246] on div at bounding box center [660, 304] width 1321 height 608
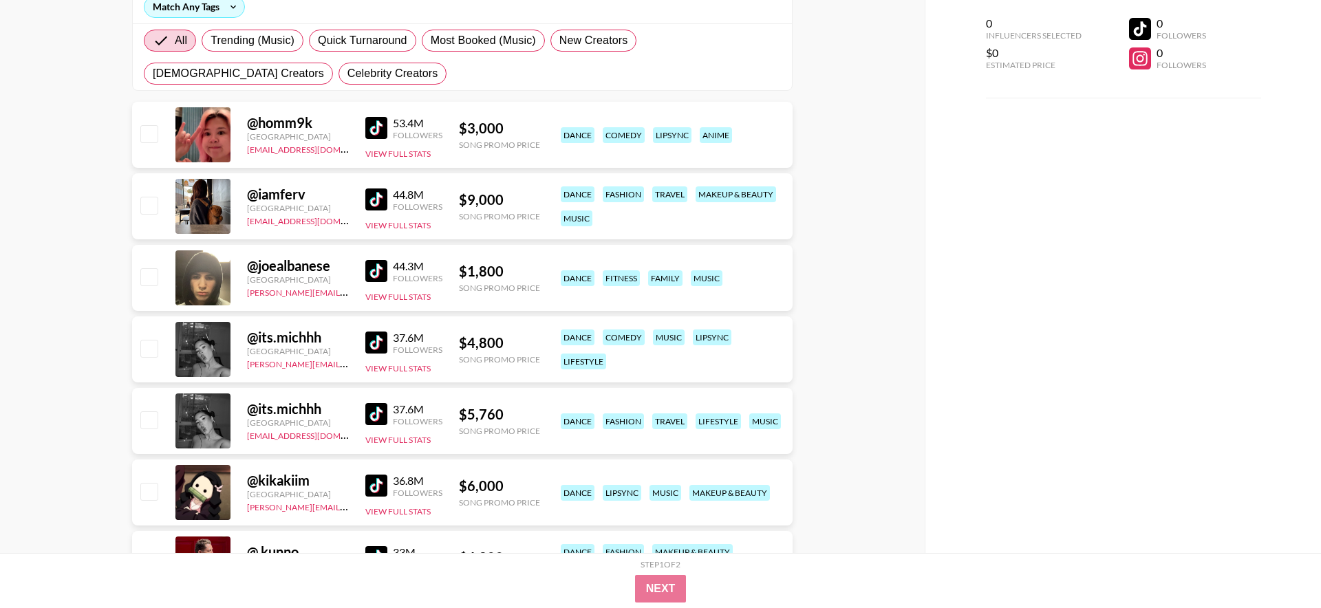
scroll to position [59, 0]
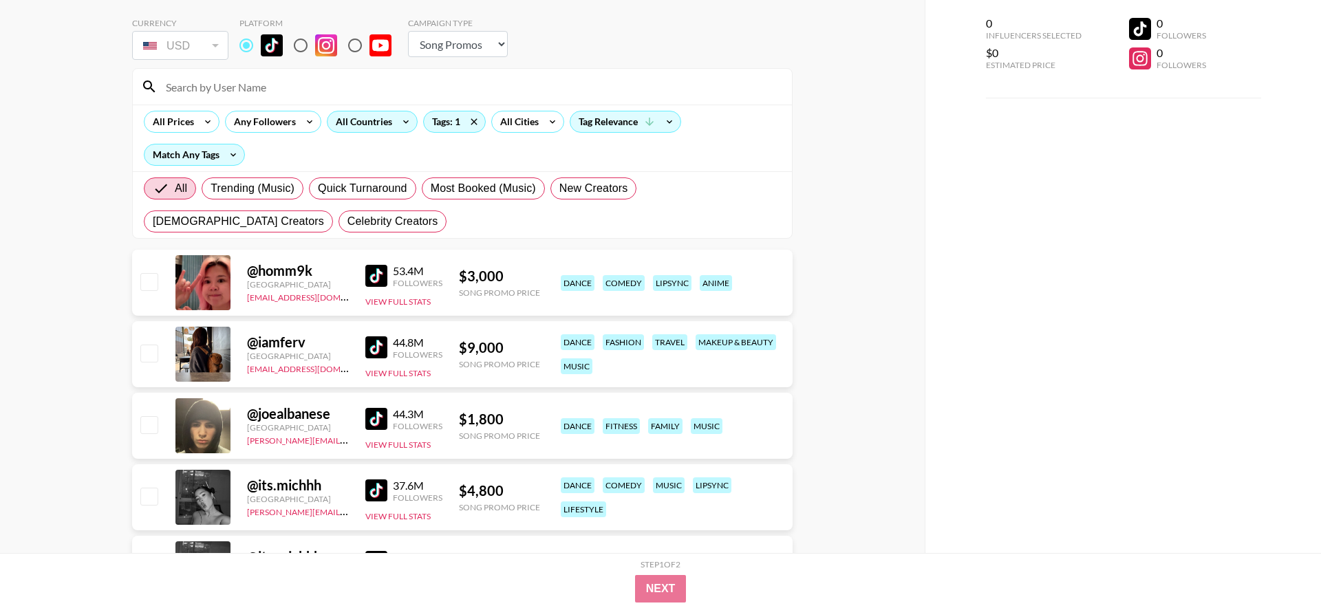
click at [361, 125] on div "All Countries" at bounding box center [361, 121] width 67 height 21
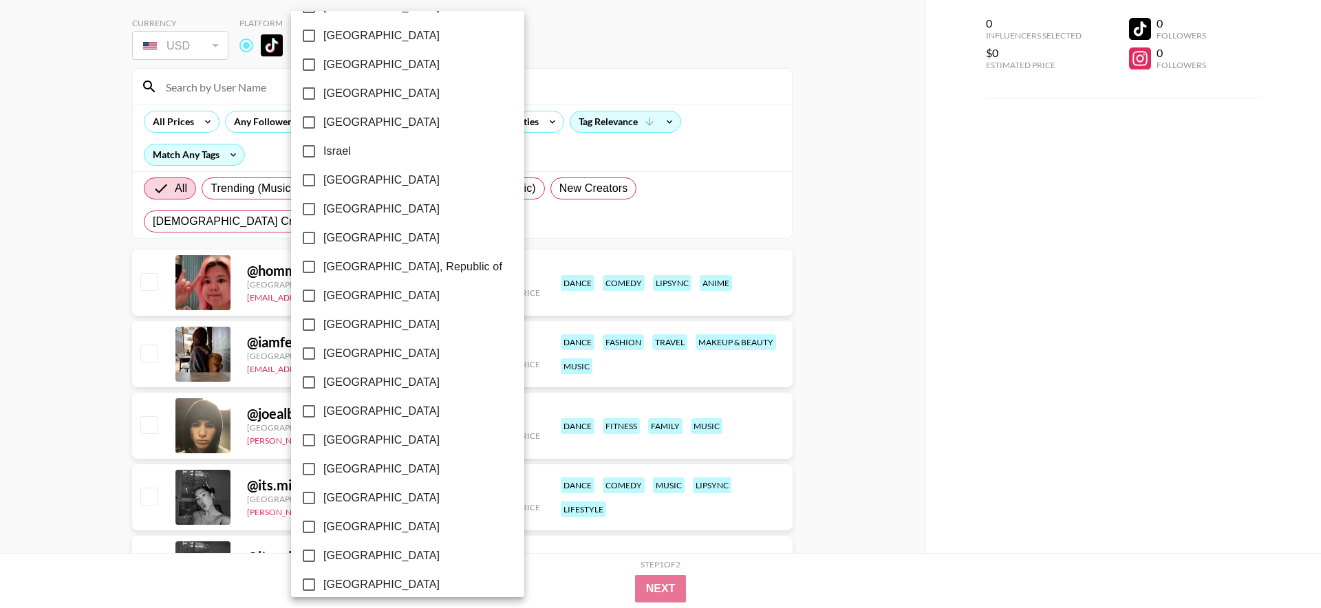
scroll to position [996, 0]
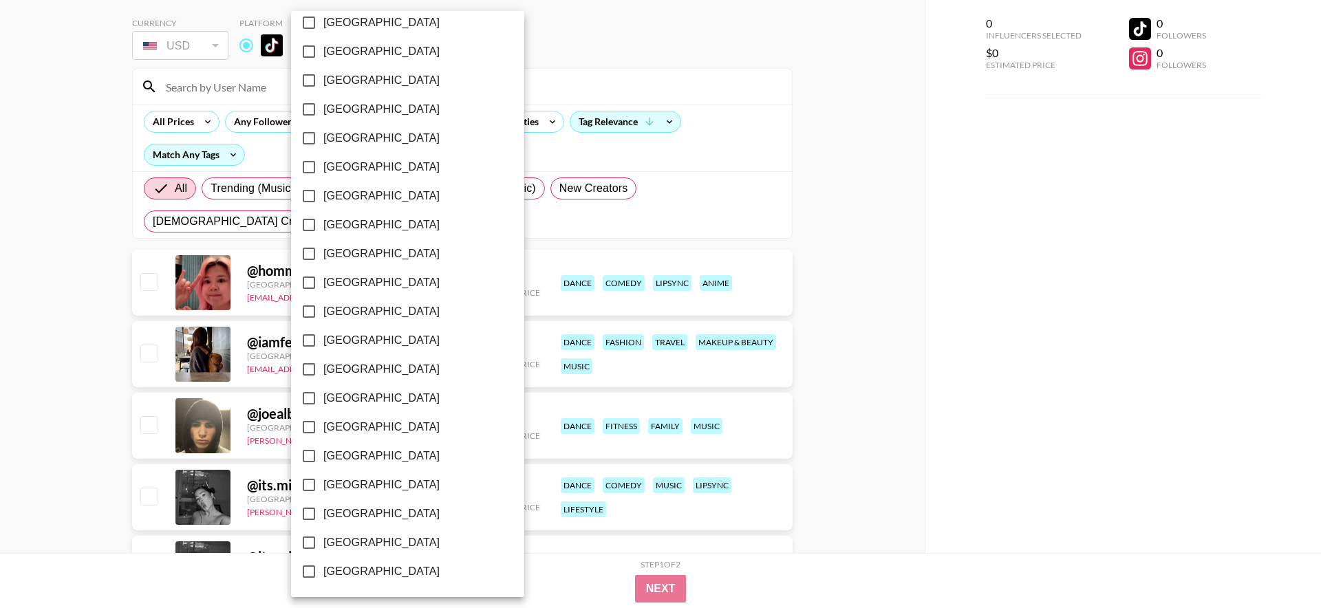
click at [406, 539] on label "[GEOGRAPHIC_DATA]" at bounding box center [398, 542] width 208 height 29
click at [323, 539] on input "[GEOGRAPHIC_DATA]" at bounding box center [308, 542] width 29 height 29
checkbox input "true"
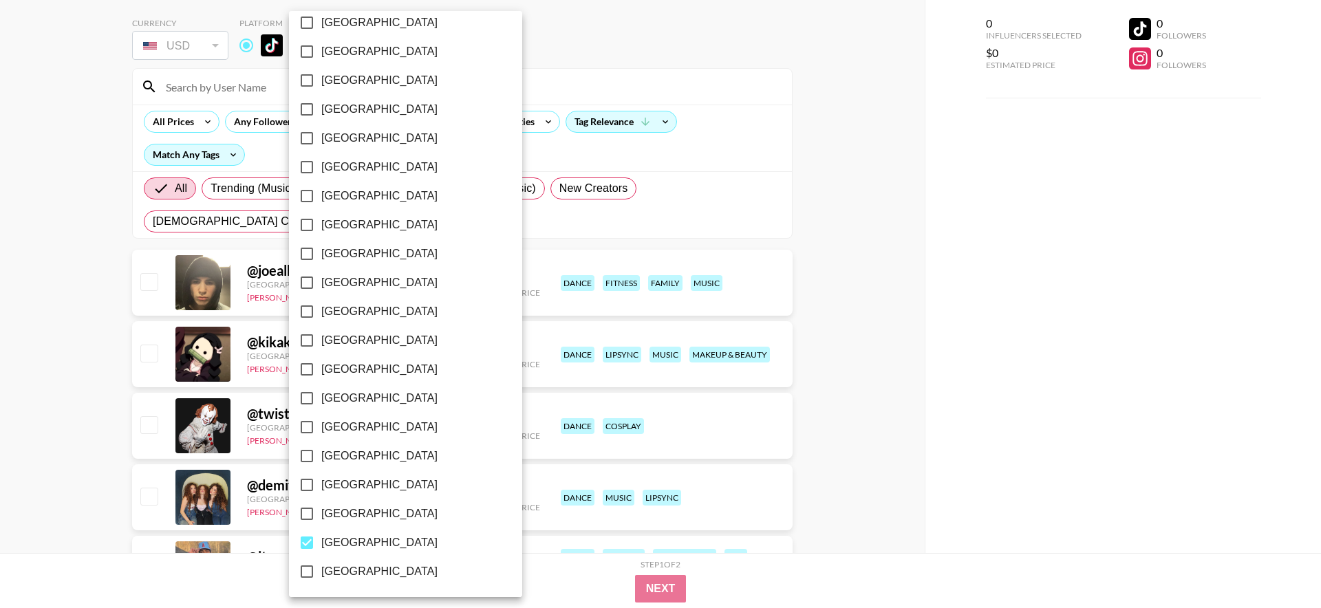
click at [870, 337] on div at bounding box center [660, 304] width 1321 height 608
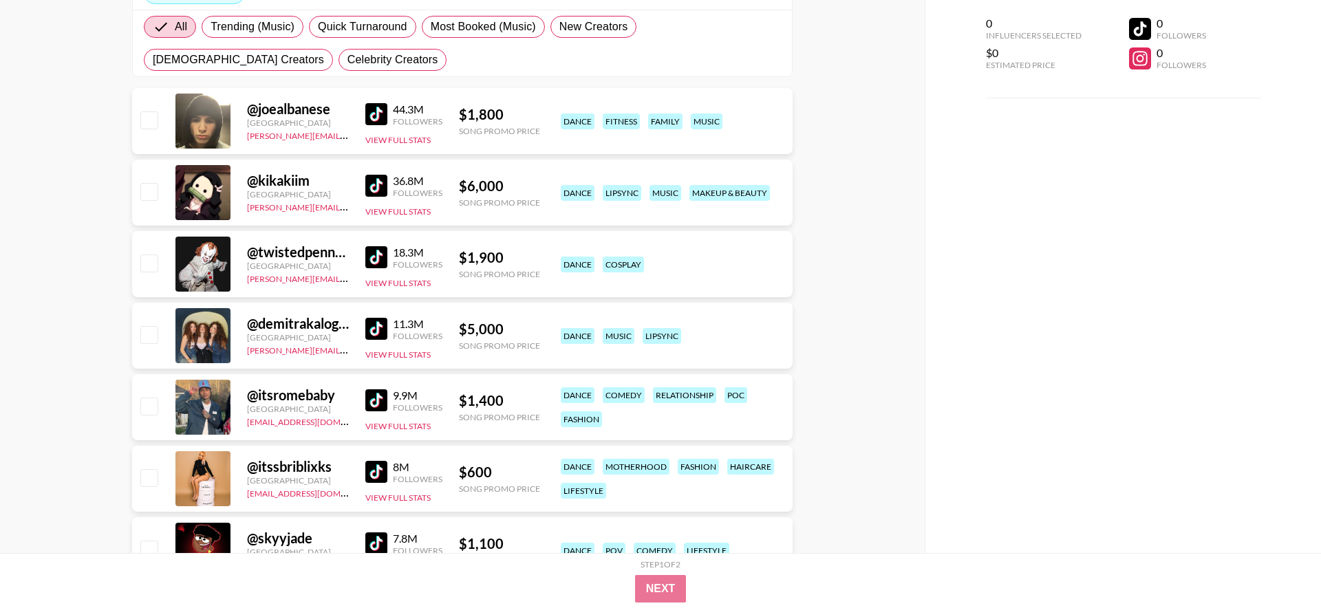
scroll to position [223, 0]
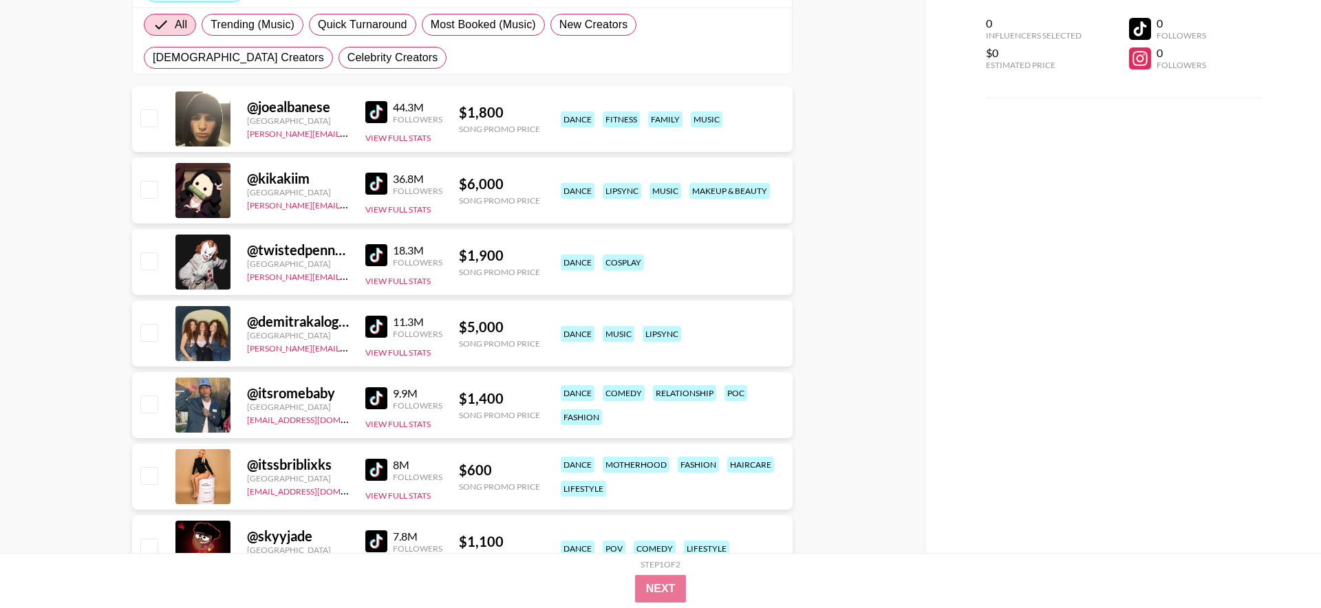
click at [373, 254] on img at bounding box center [376, 255] width 22 height 22
click at [384, 184] on img at bounding box center [376, 184] width 22 height 22
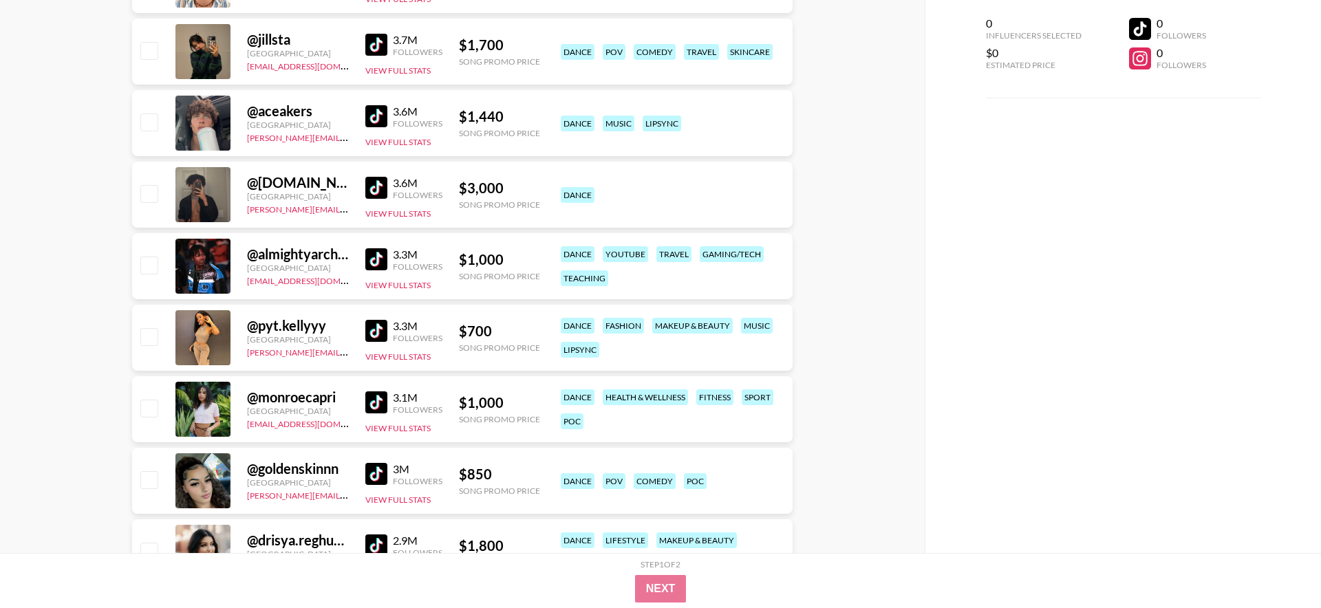
scroll to position [1651, 0]
click at [373, 37] on img at bounding box center [376, 44] width 22 height 22
click at [394, 65] on button "View Full Stats" at bounding box center [397, 70] width 65 height 10
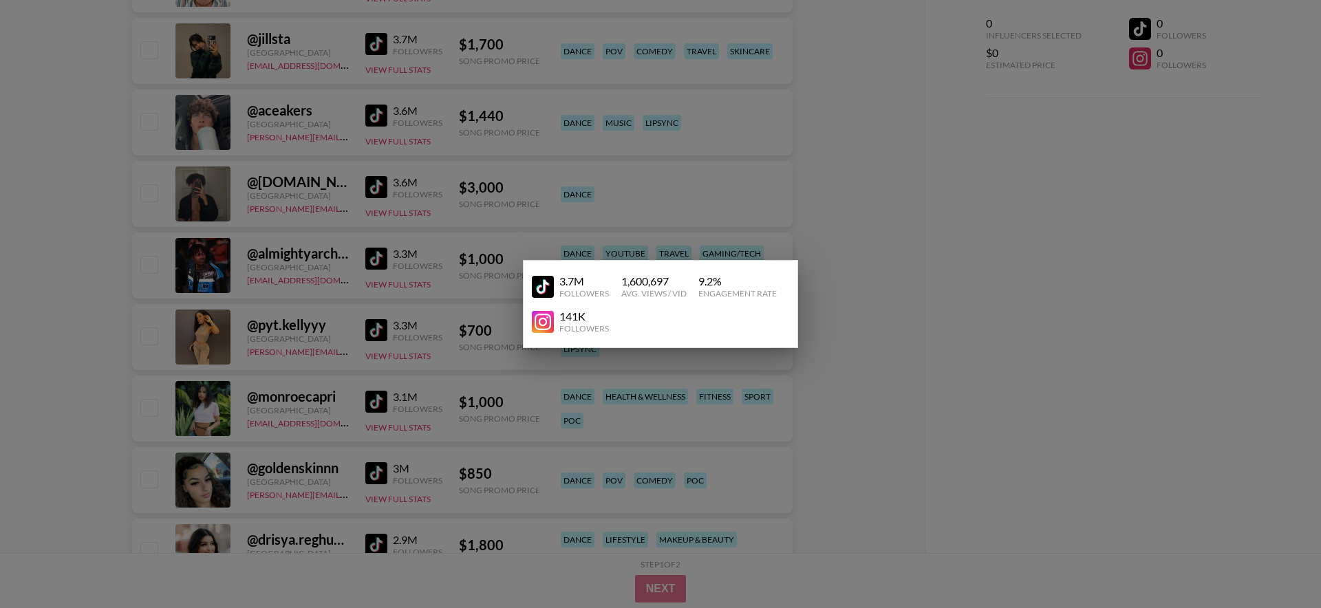
click at [837, 228] on div at bounding box center [660, 304] width 1321 height 608
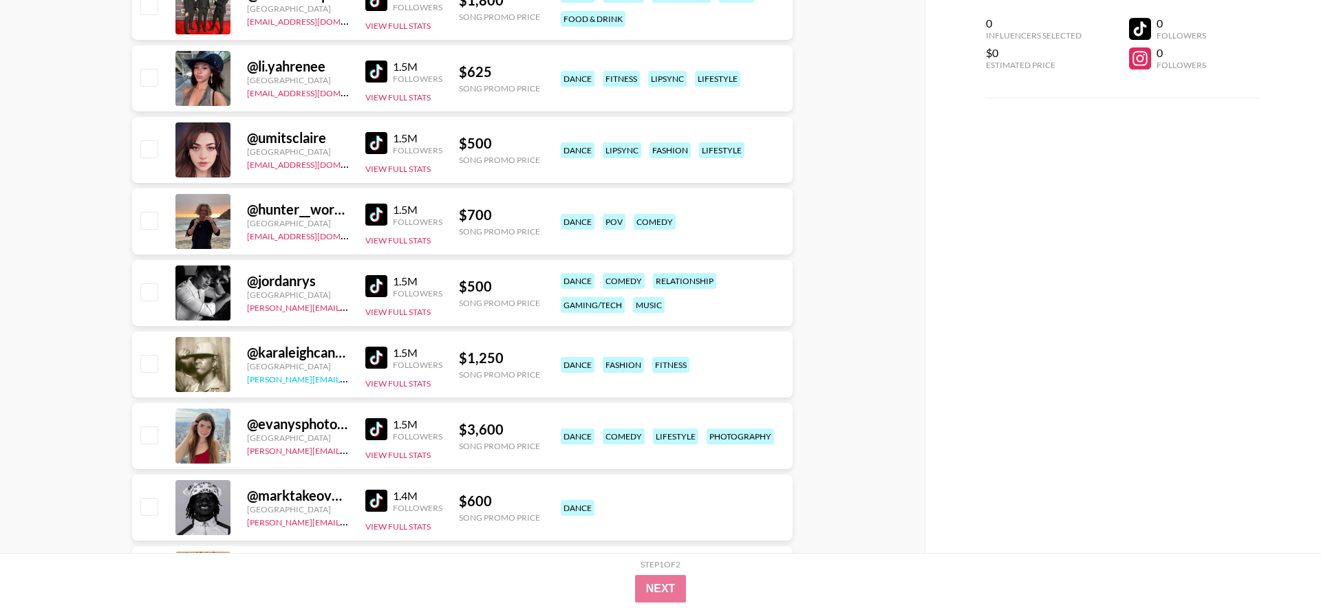
scroll to position [4031, 0]
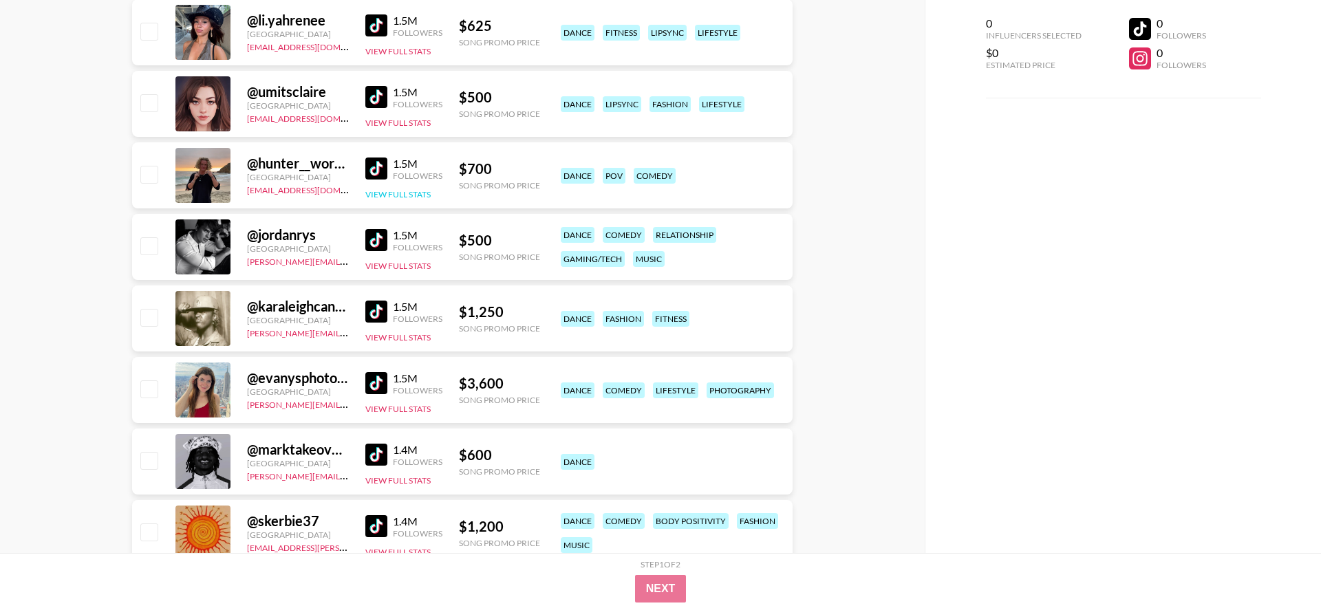
click at [383, 195] on button "View Full Stats" at bounding box center [397, 194] width 65 height 10
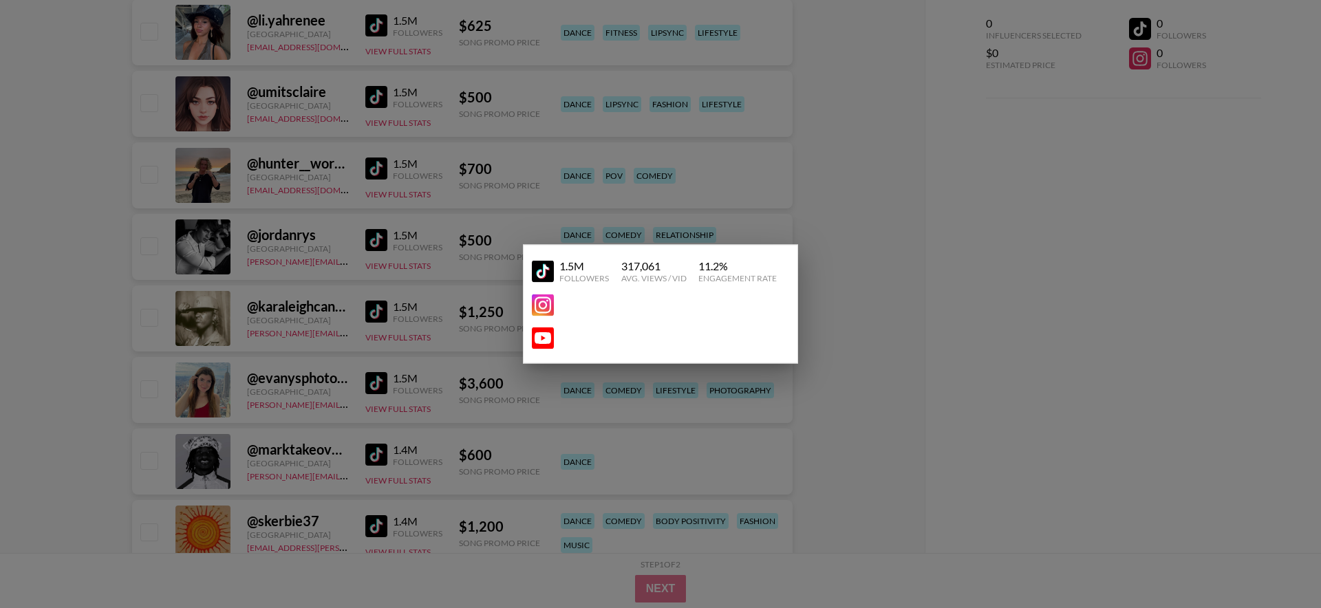
click at [842, 206] on div at bounding box center [660, 304] width 1321 height 608
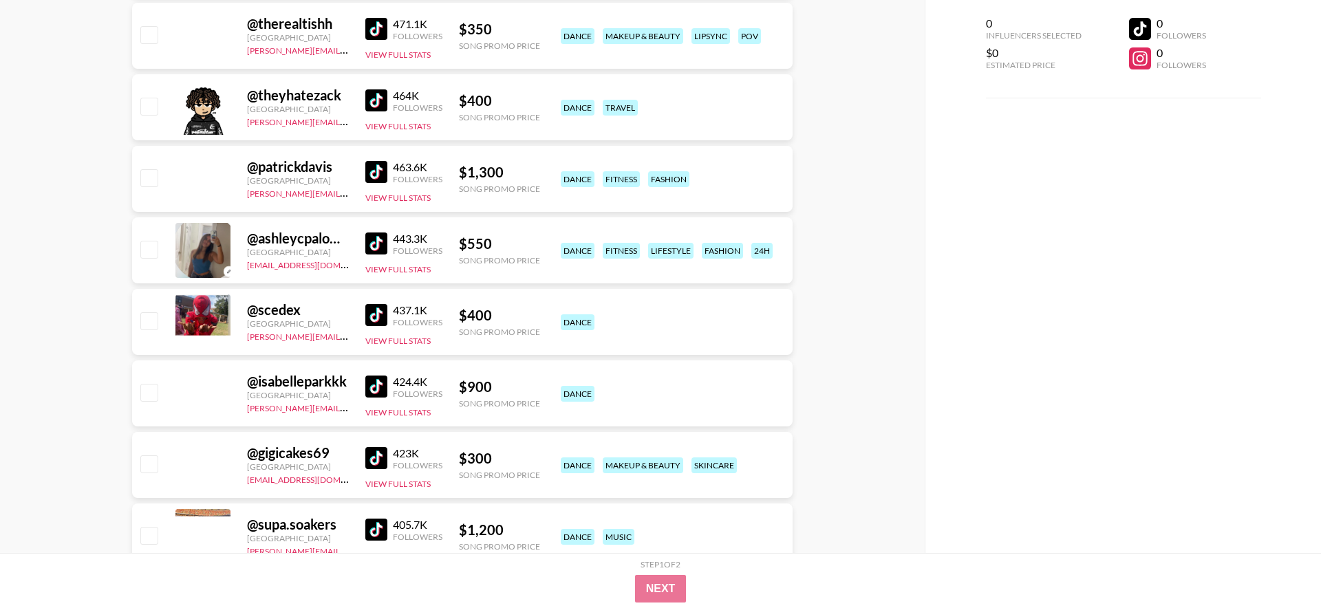
scroll to position [6677, 0]
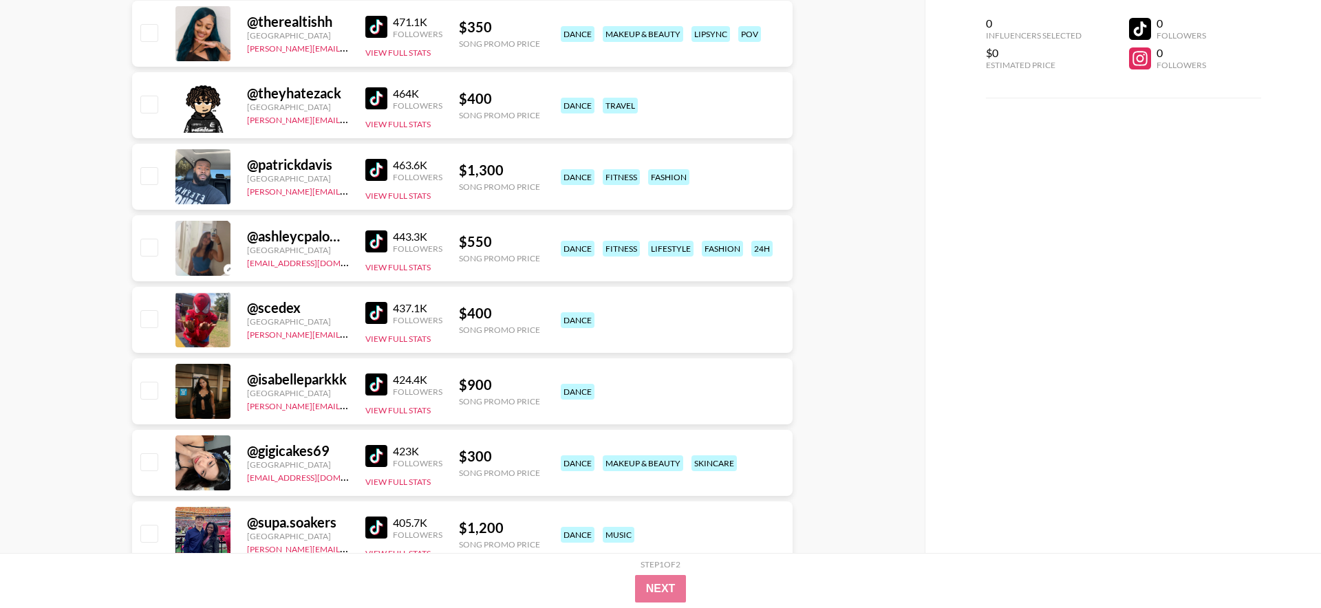
click at [372, 176] on img at bounding box center [376, 170] width 22 height 22
